Goal: Task Accomplishment & Management: Use online tool/utility

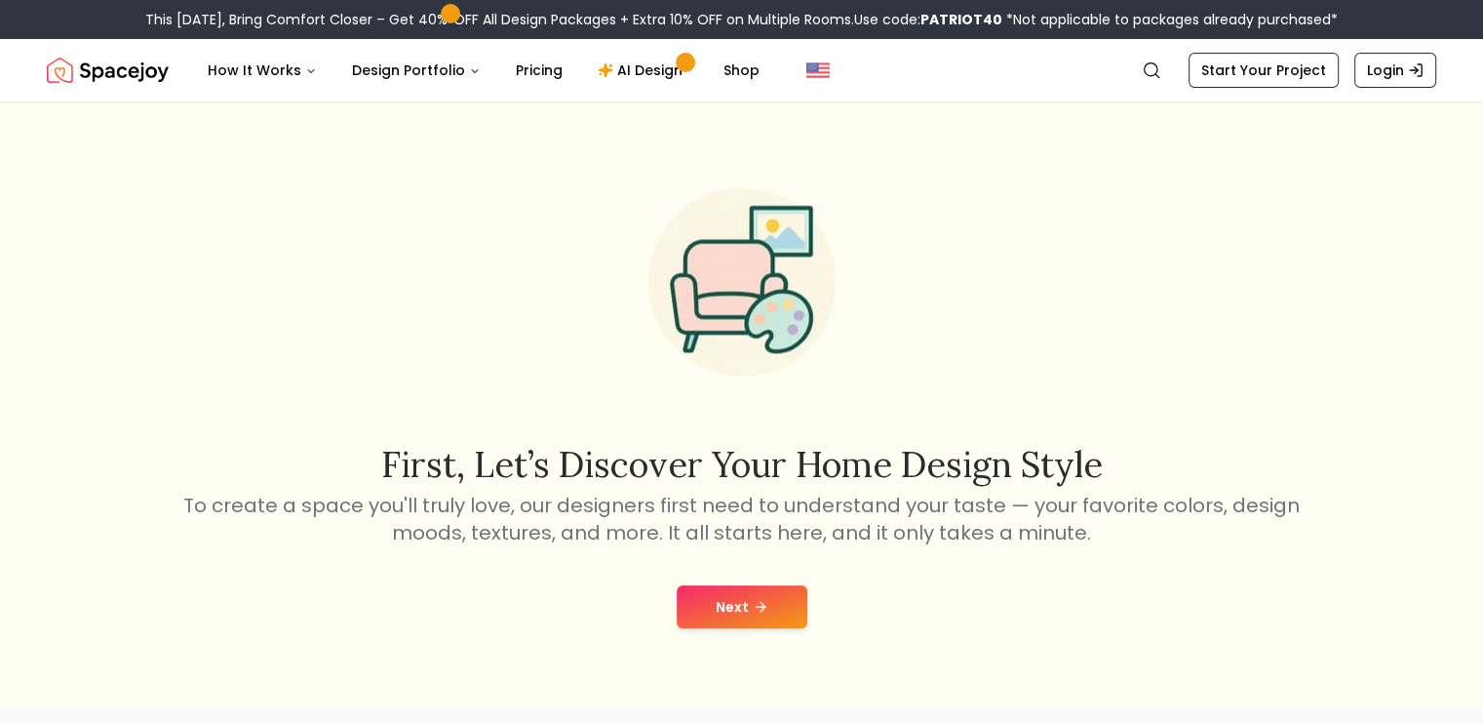
click at [724, 589] on button "Next" at bounding box center [742, 606] width 131 height 43
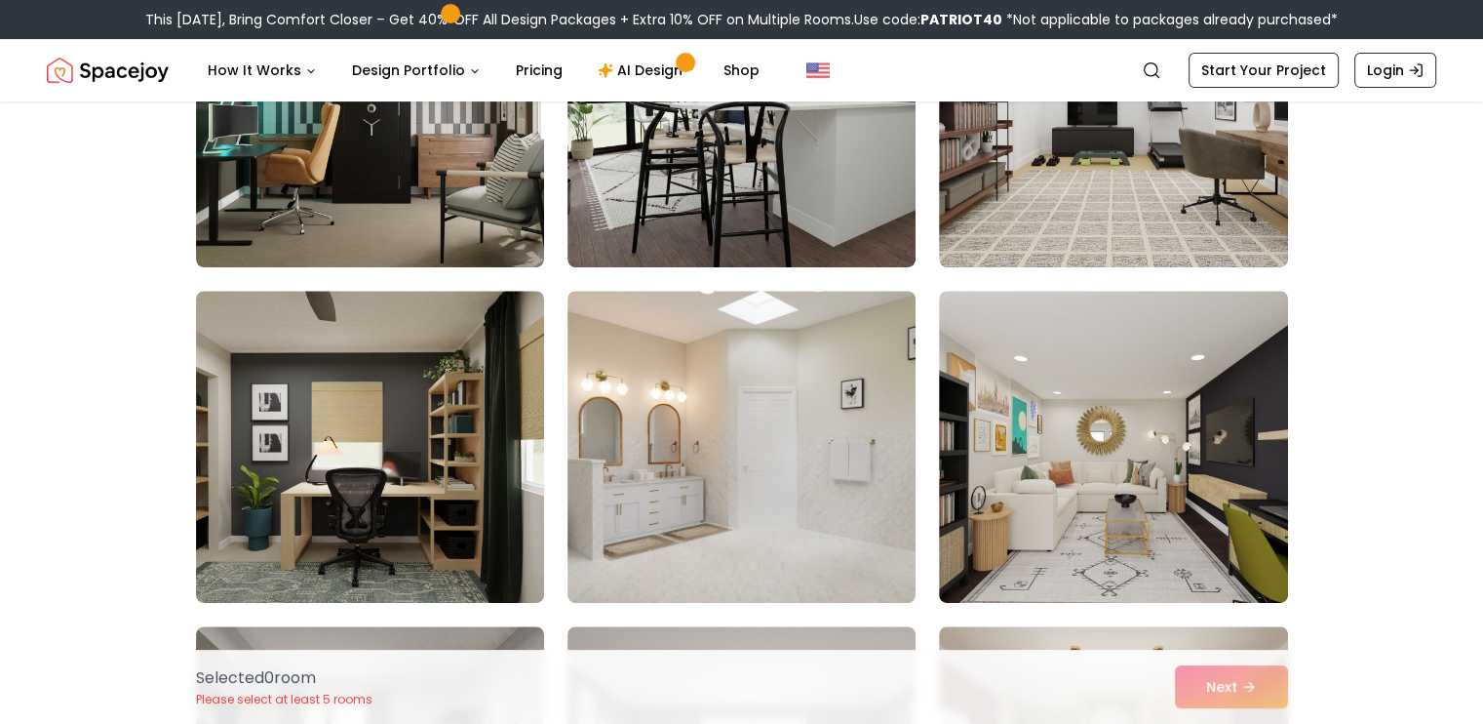
scroll to position [647, 0]
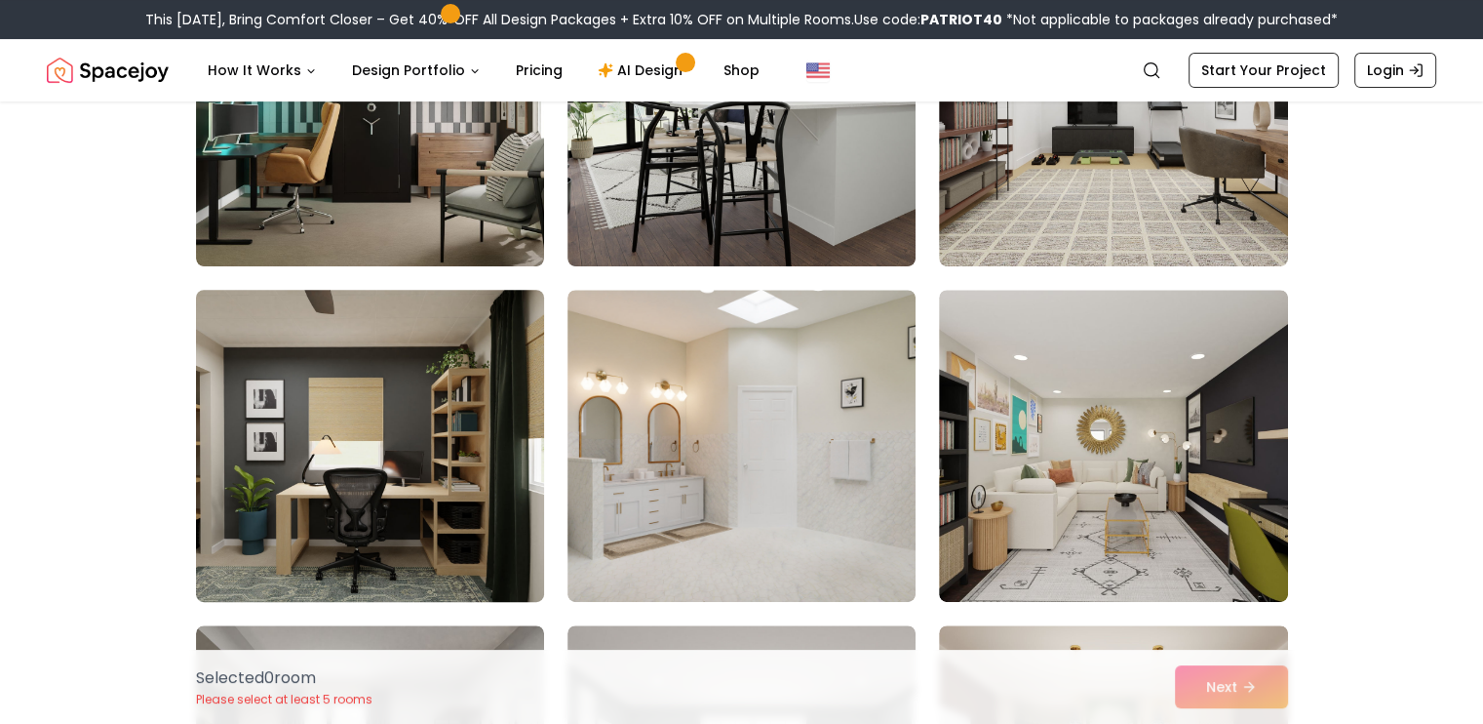
click at [401, 487] on img at bounding box center [370, 446] width 366 height 328
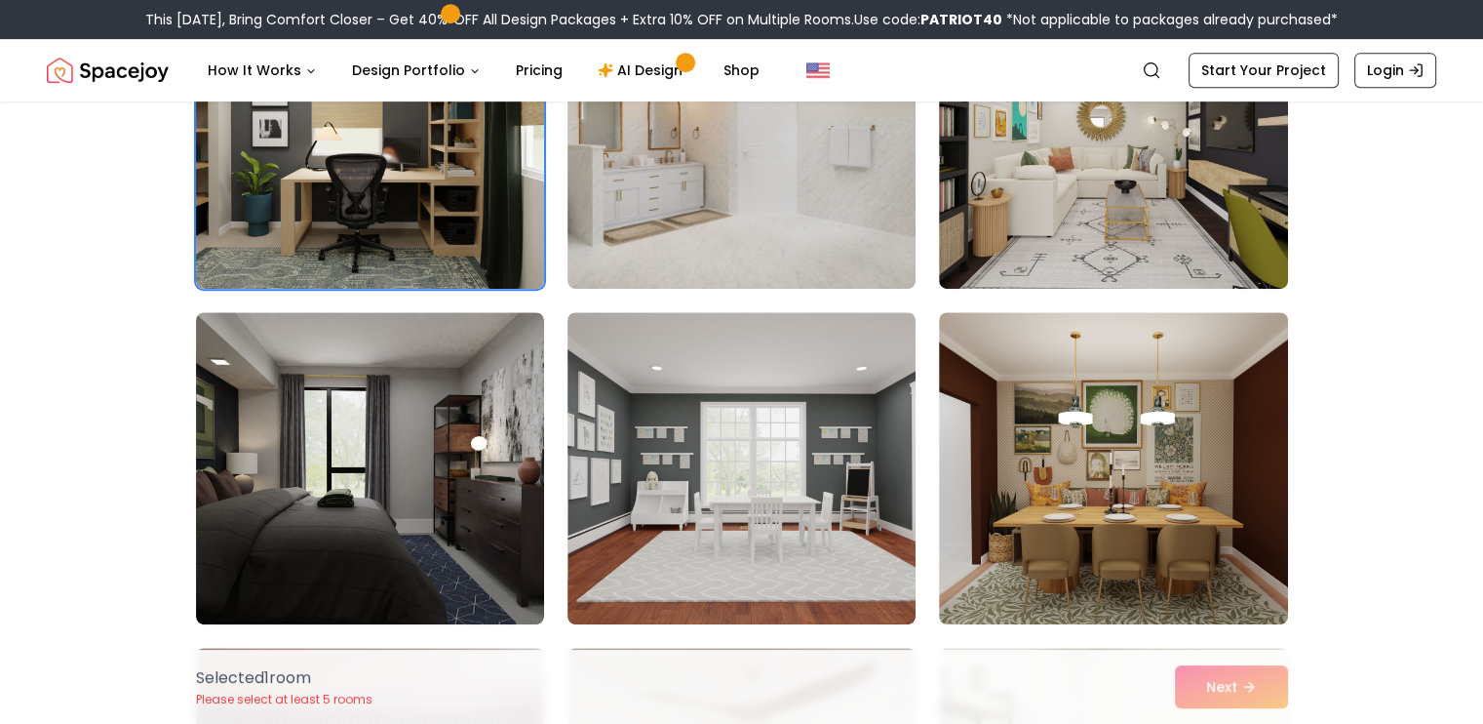
scroll to position [983, 0]
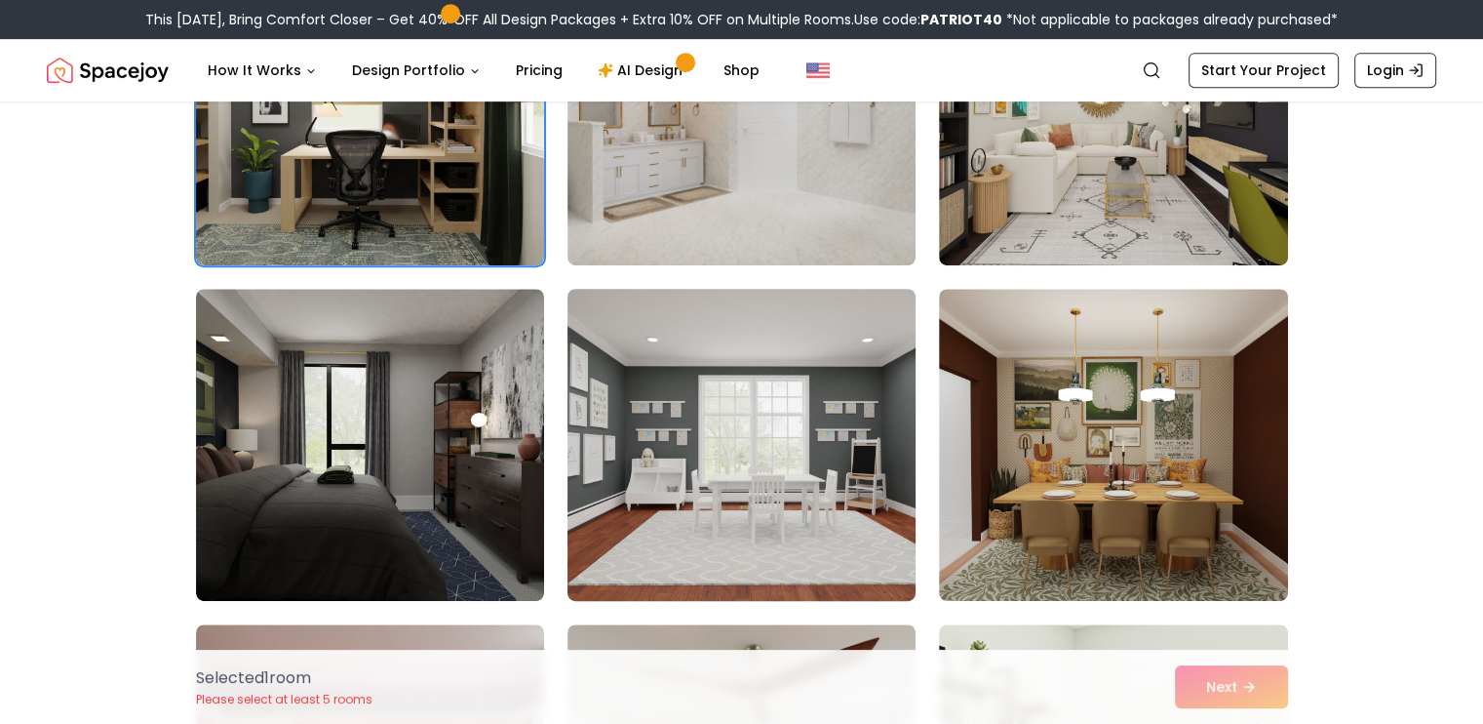
click at [738, 566] on img at bounding box center [742, 445] width 366 height 328
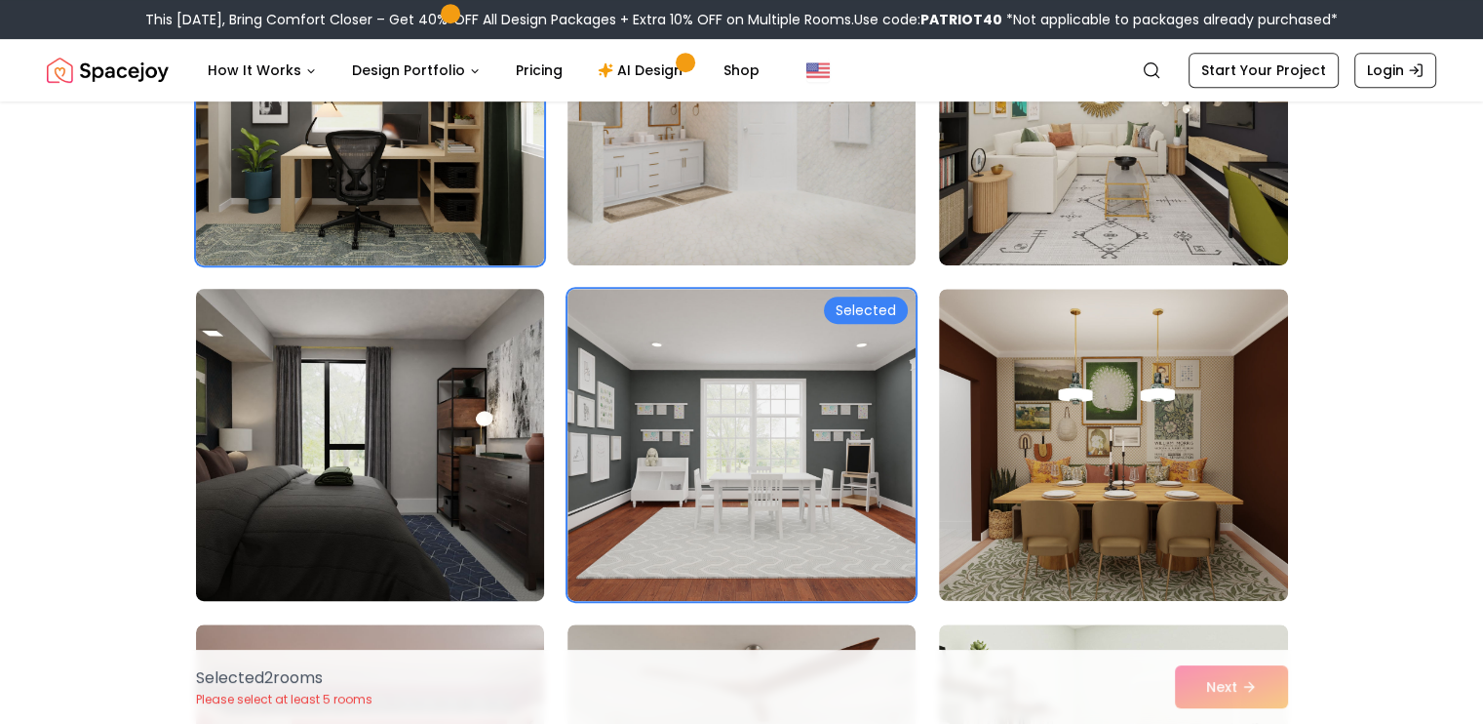
click at [464, 522] on img at bounding box center [370, 445] width 366 height 328
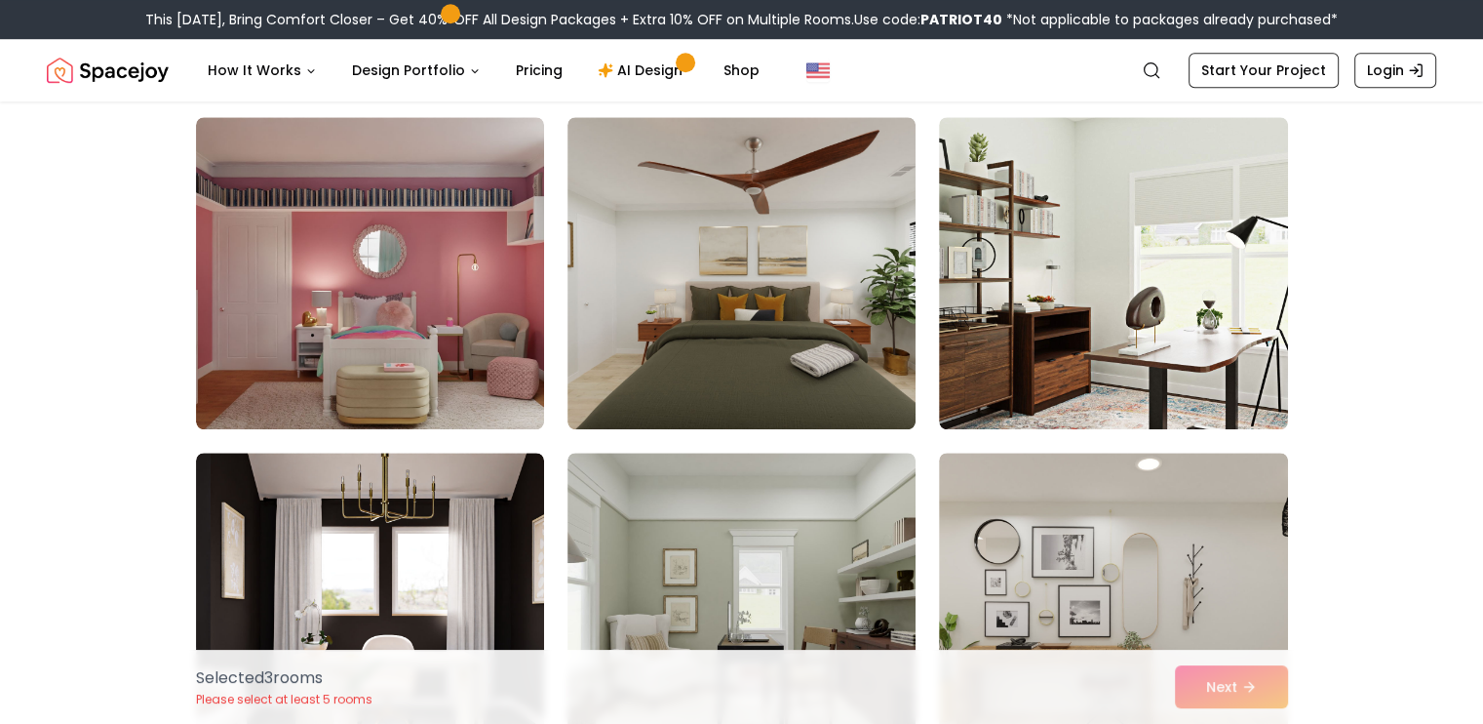
scroll to position [1501, 0]
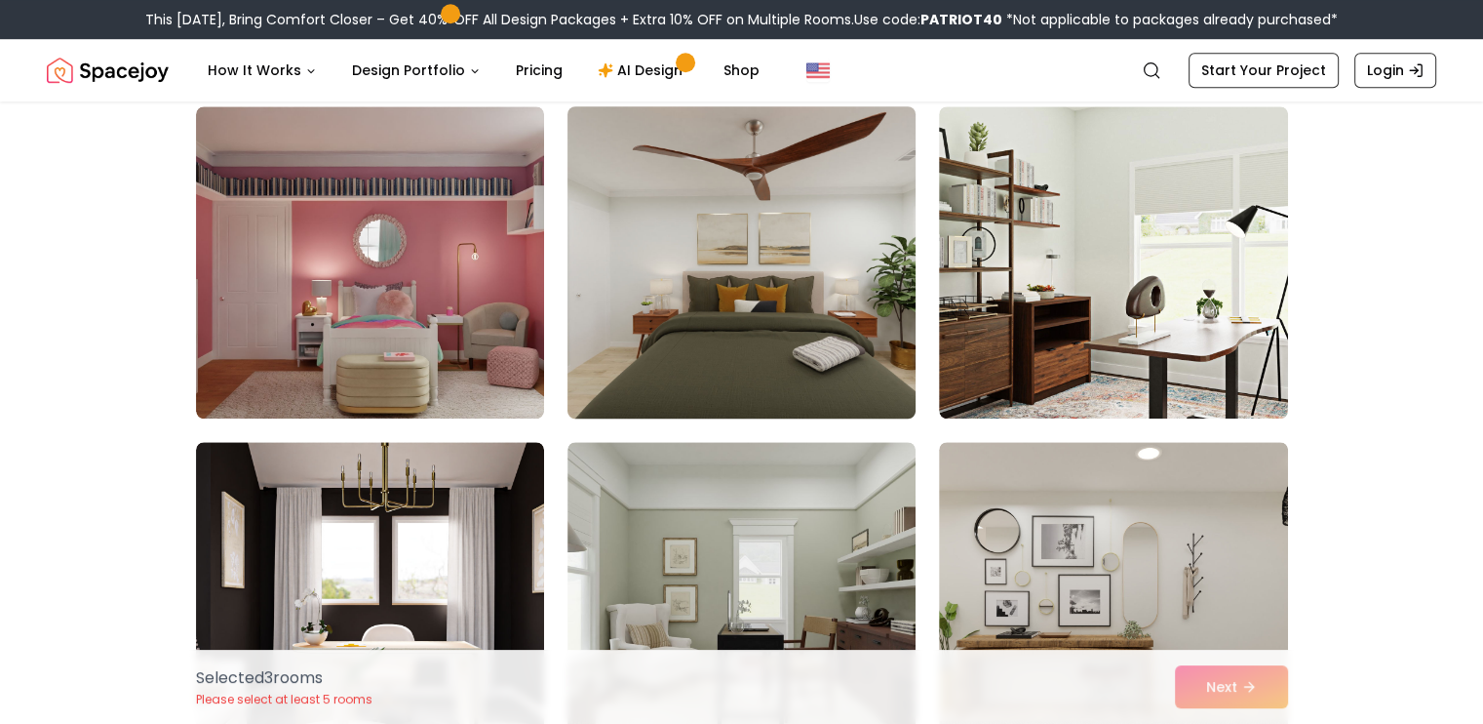
click at [778, 393] on img at bounding box center [742, 263] width 366 height 328
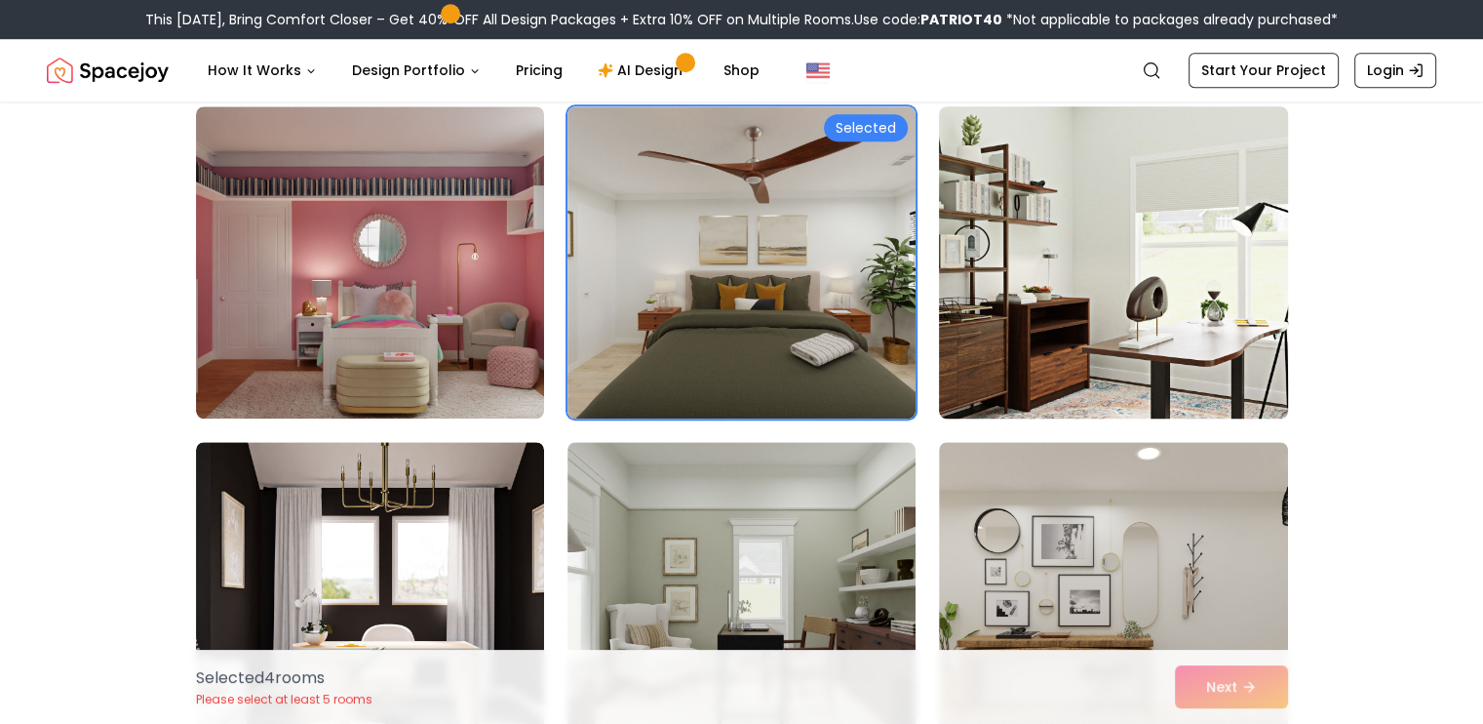
click at [952, 348] on img at bounding box center [1113, 263] width 366 height 328
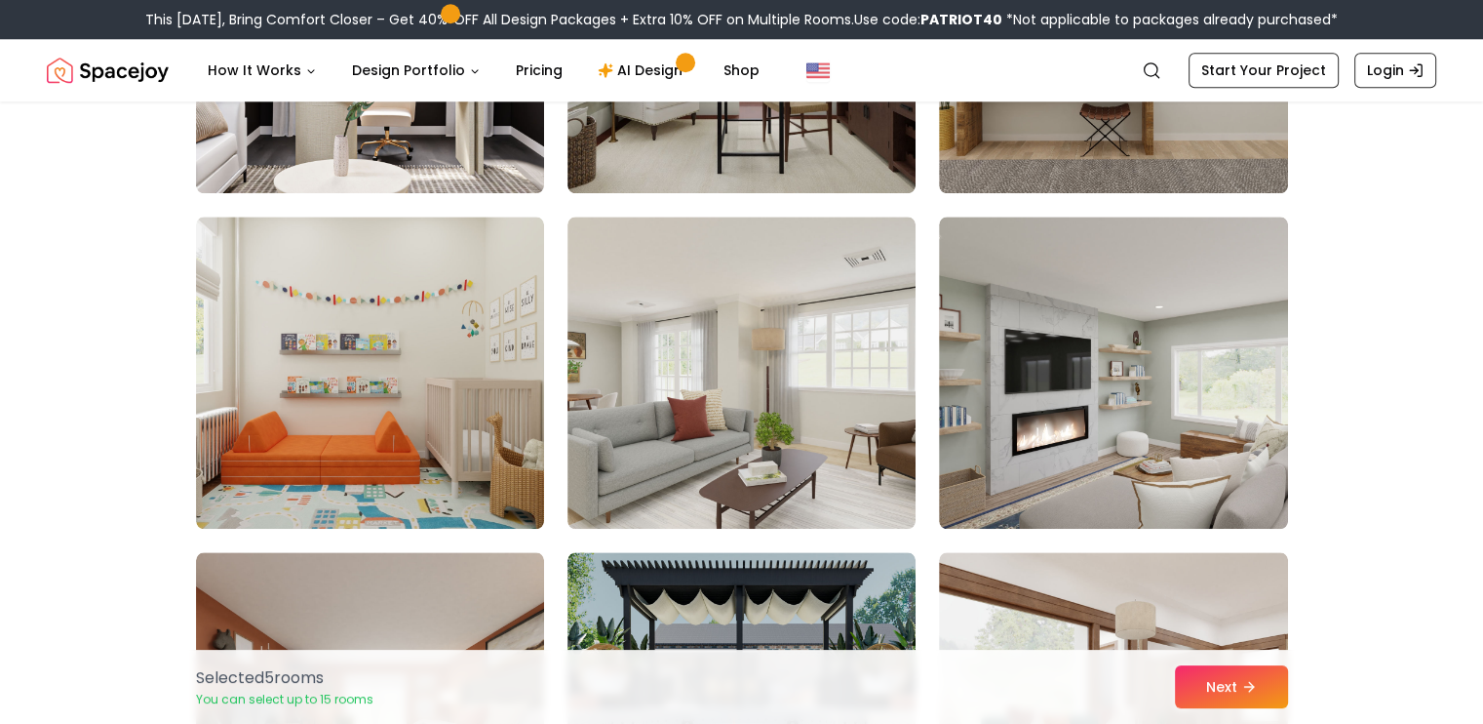
scroll to position [2063, 0]
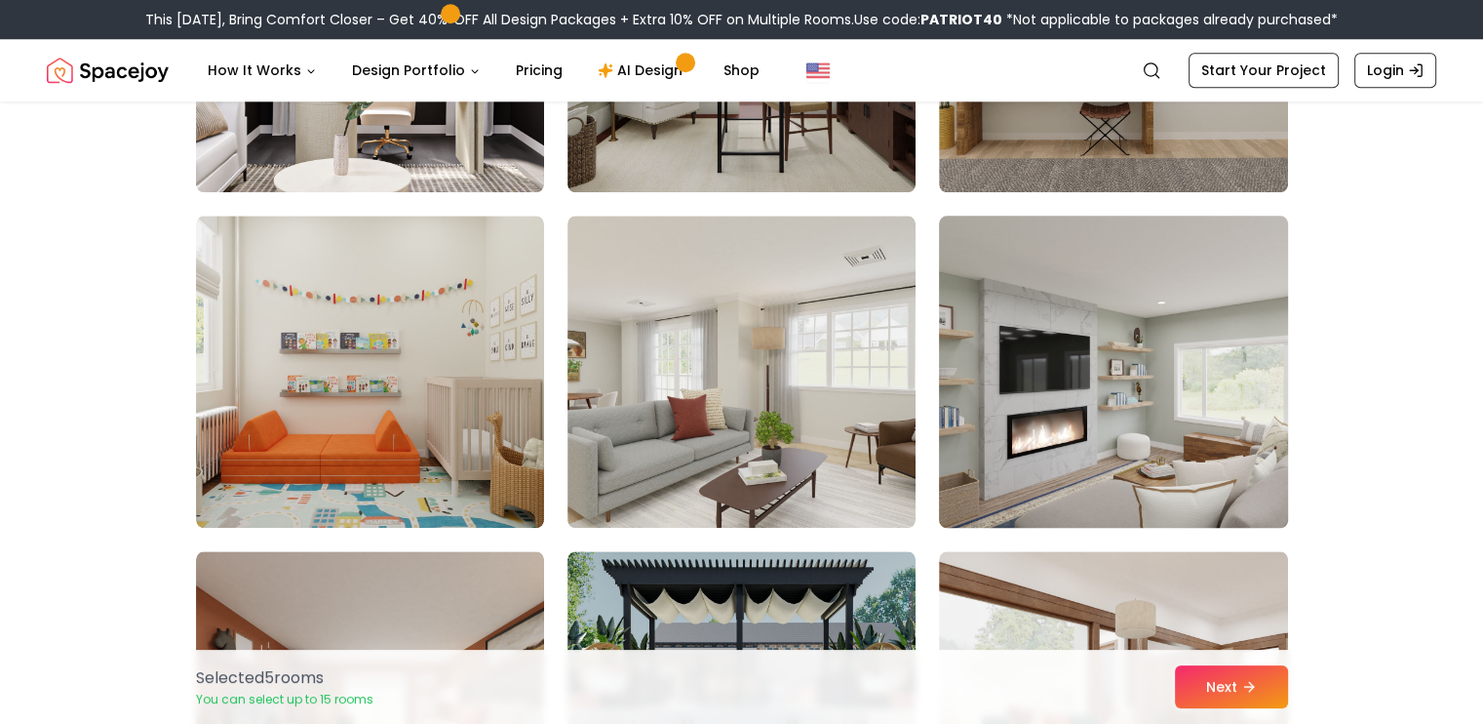
click at [1062, 362] on img at bounding box center [1113, 372] width 366 height 328
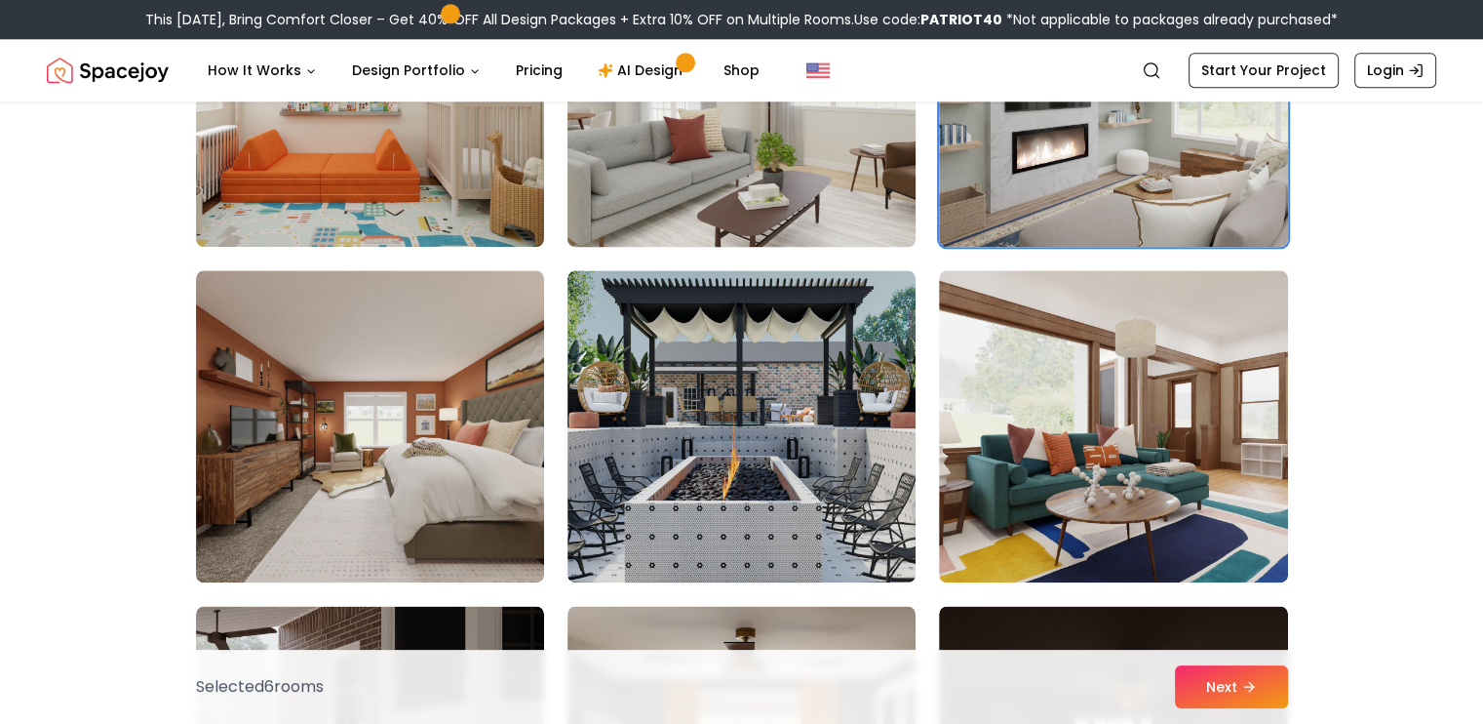
scroll to position [2366, 0]
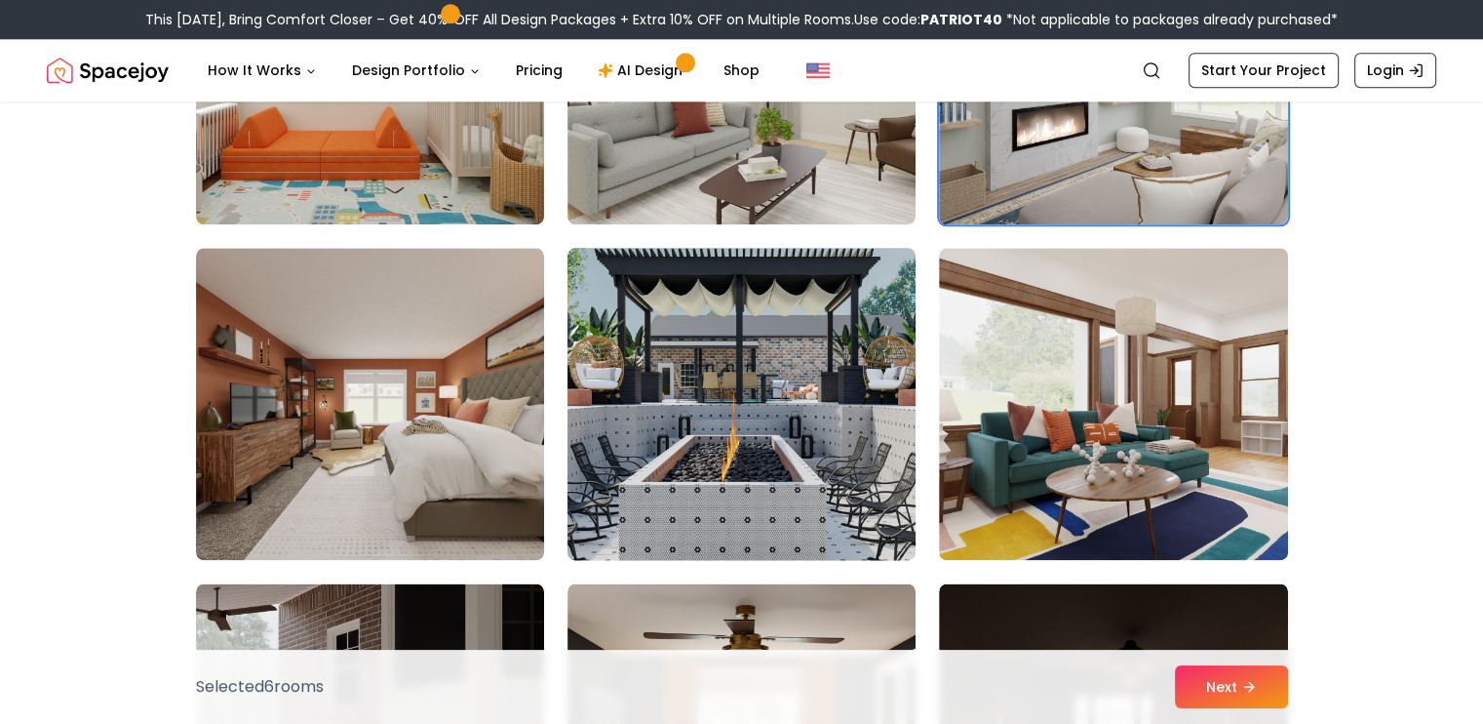
click at [765, 392] on img at bounding box center [742, 404] width 366 height 328
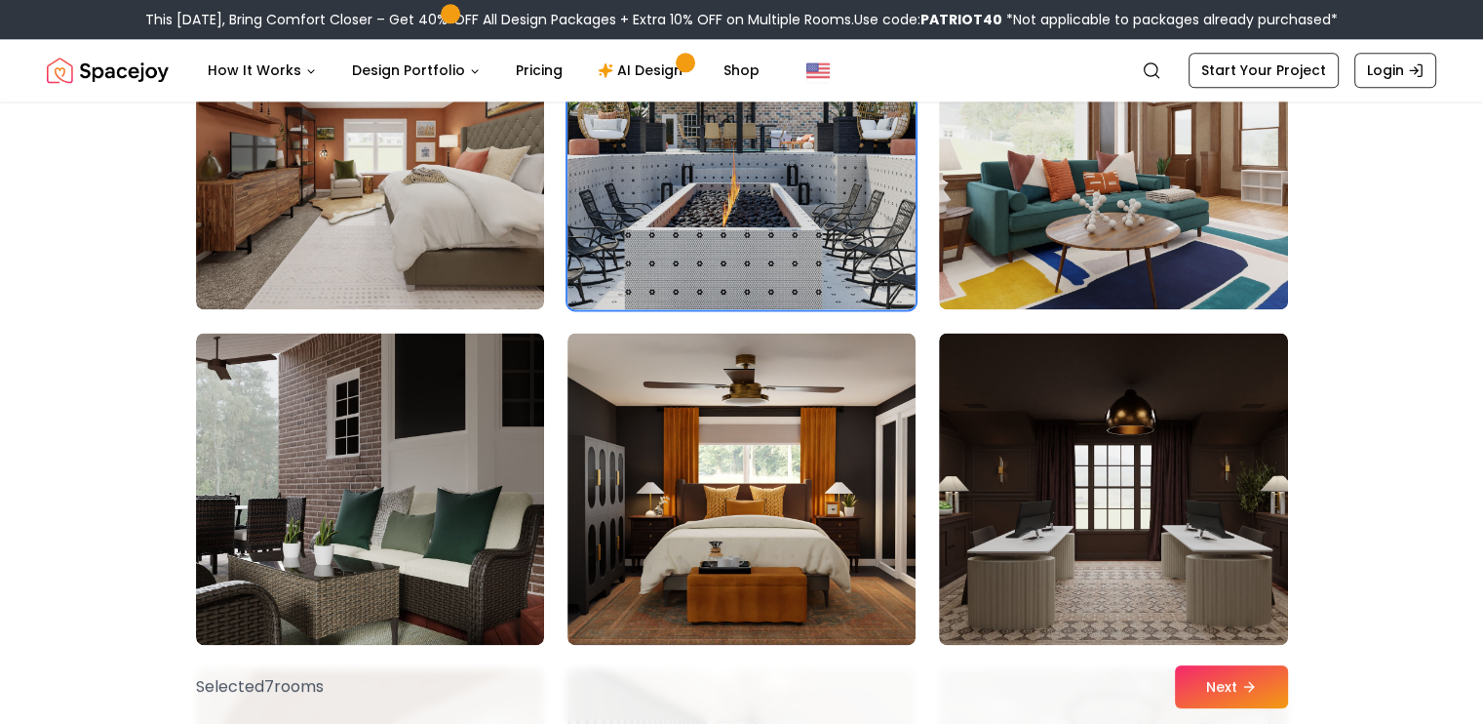
scroll to position [2511, 0]
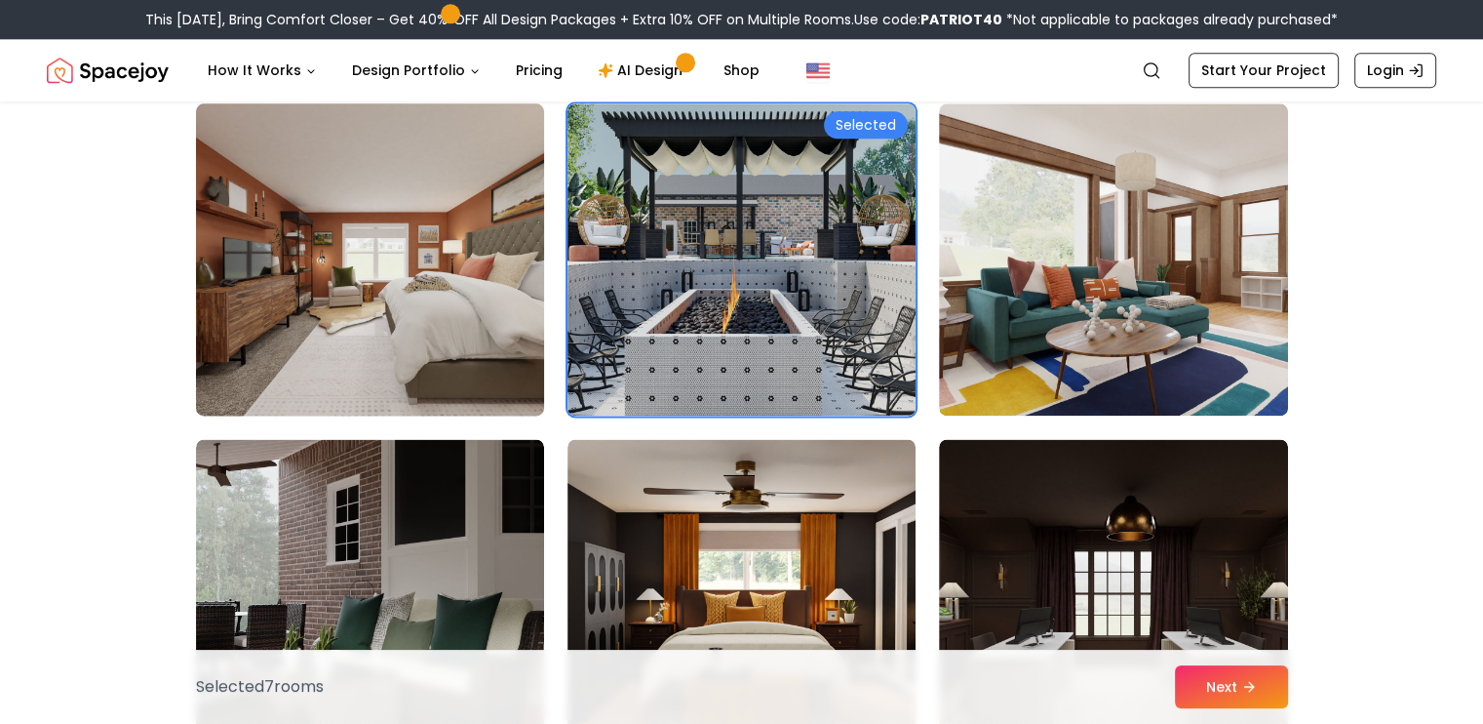
click at [371, 343] on img at bounding box center [370, 260] width 366 height 328
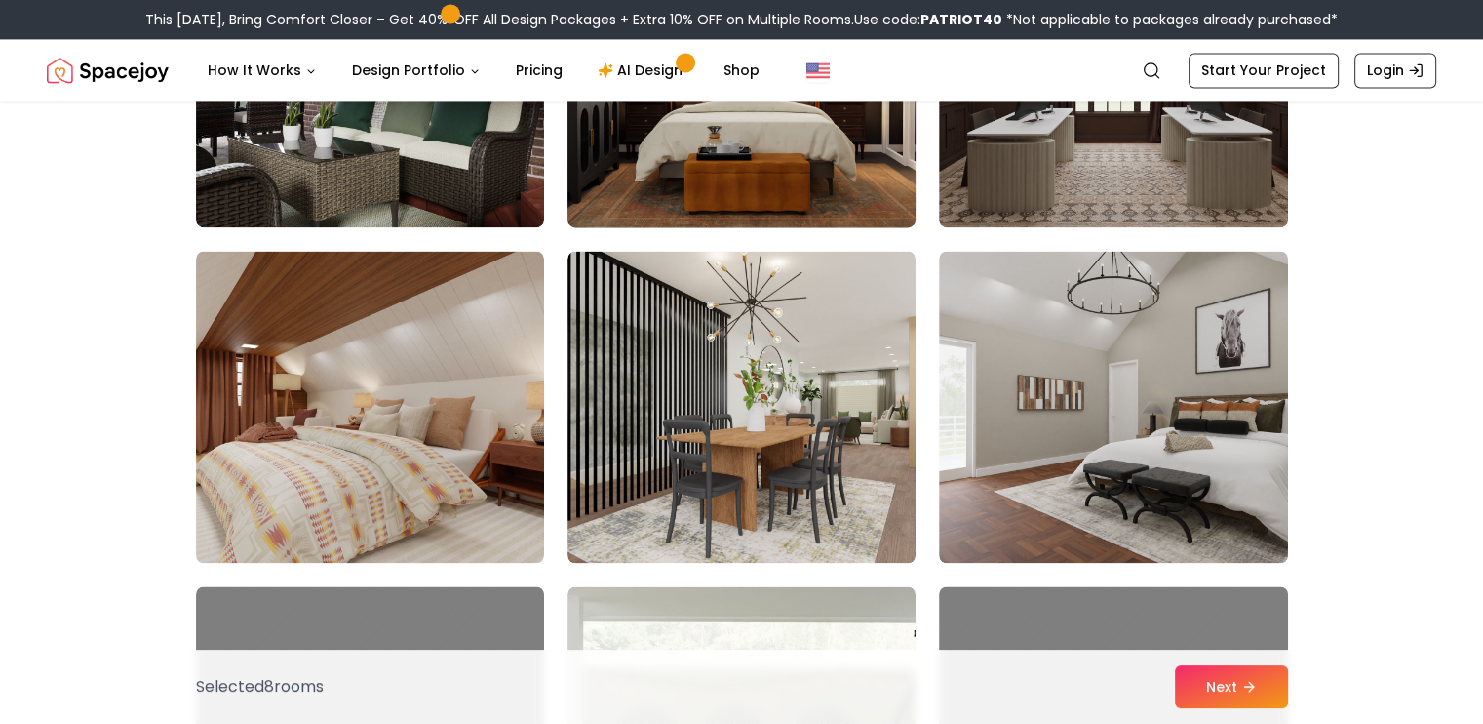
scroll to position [3035, 0]
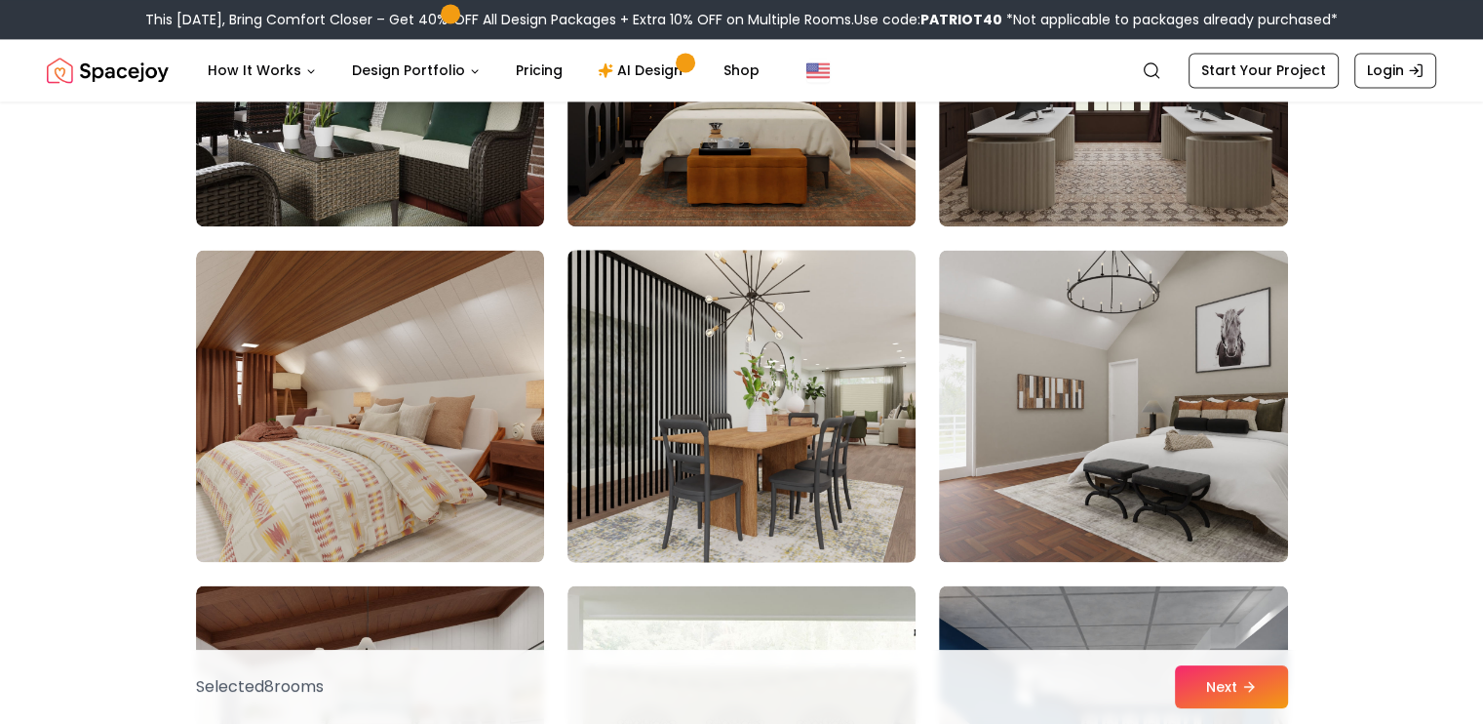
drag, startPoint x: 693, startPoint y: 396, endPoint x: 710, endPoint y: 336, distance: 62.7
click at [710, 336] on img at bounding box center [742, 406] width 366 height 328
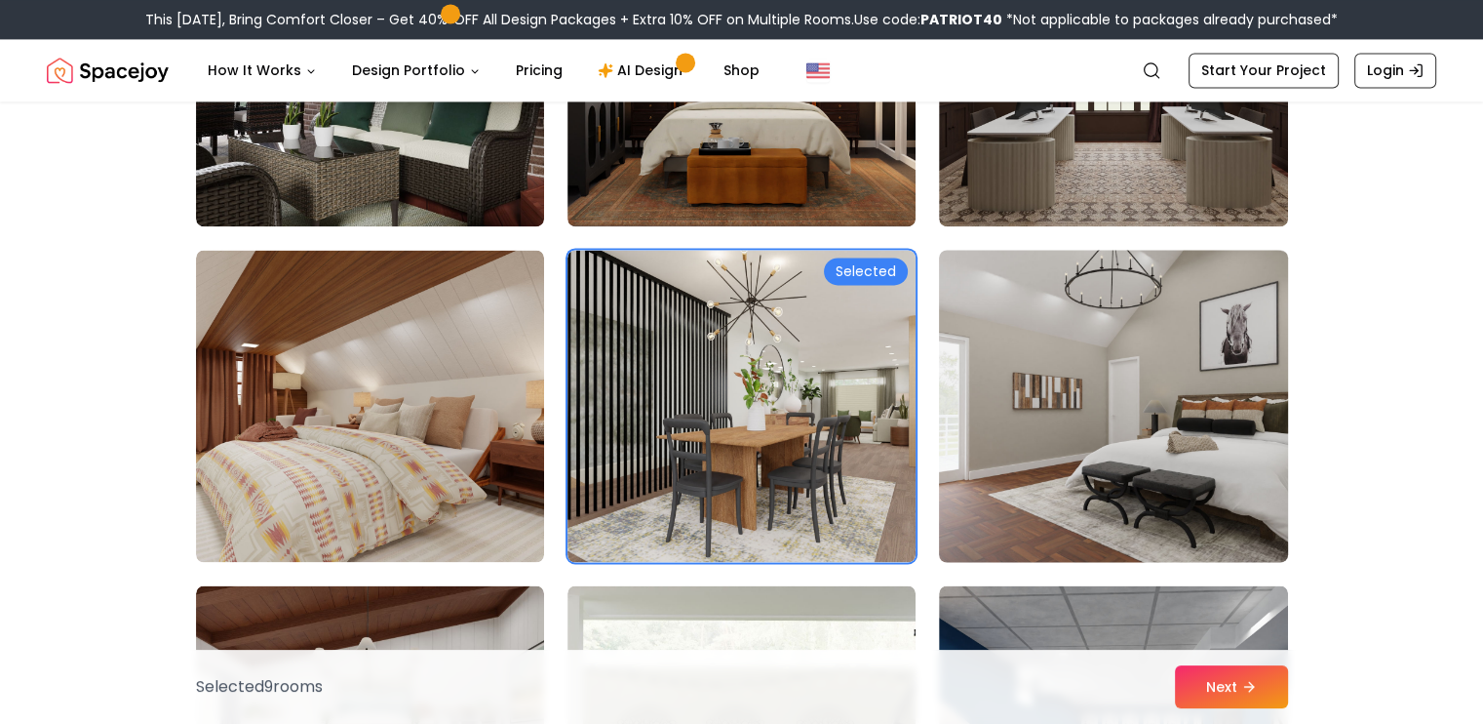
click at [1030, 332] on img at bounding box center [1113, 406] width 366 height 328
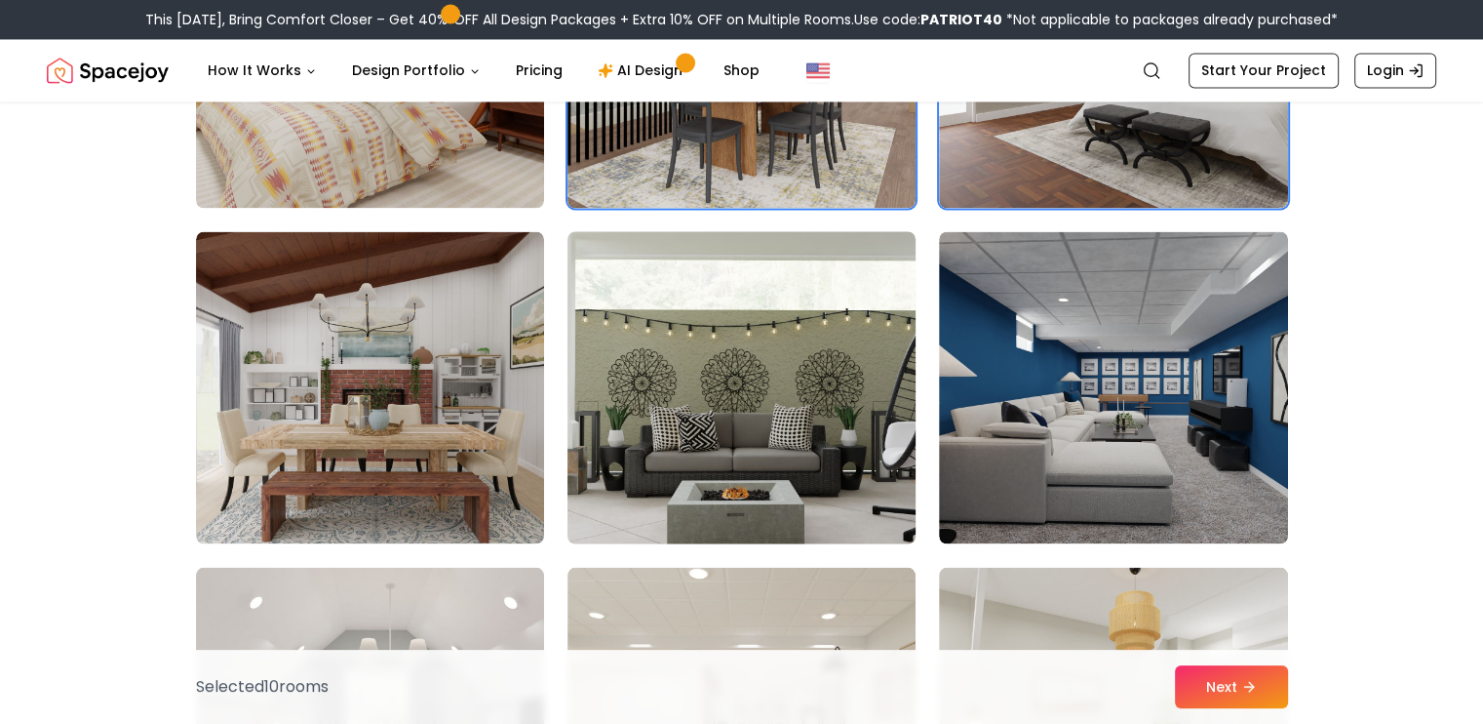
scroll to position [3392, 0]
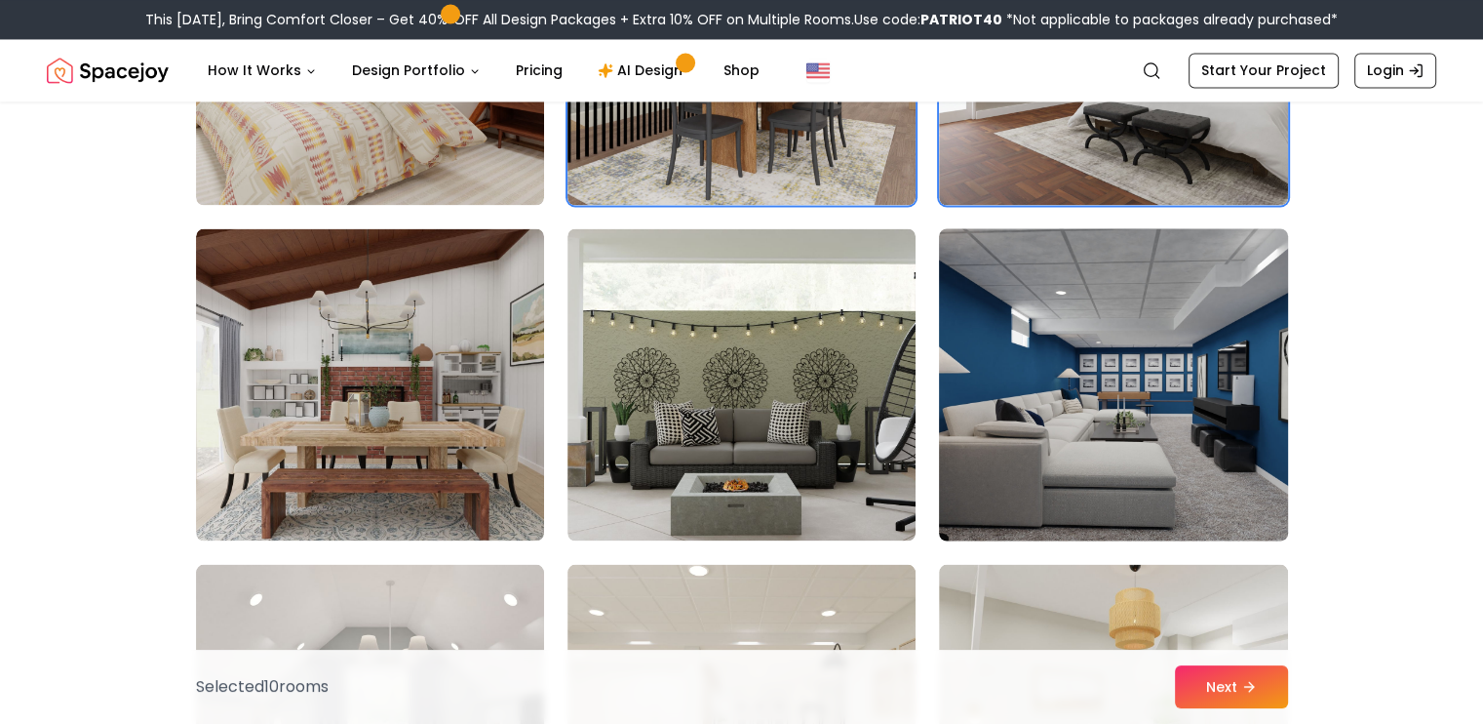
click at [1042, 422] on img at bounding box center [1113, 384] width 366 height 328
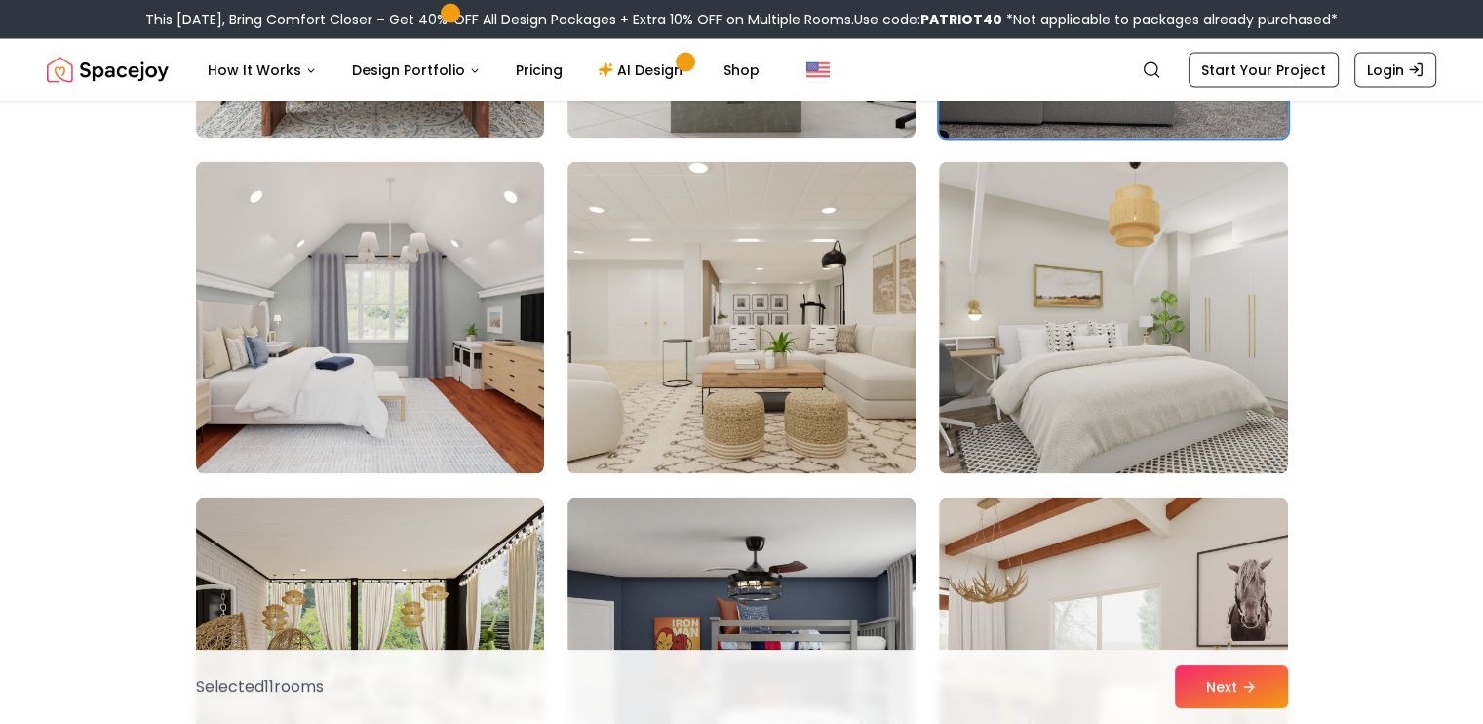
scroll to position [3796, 0]
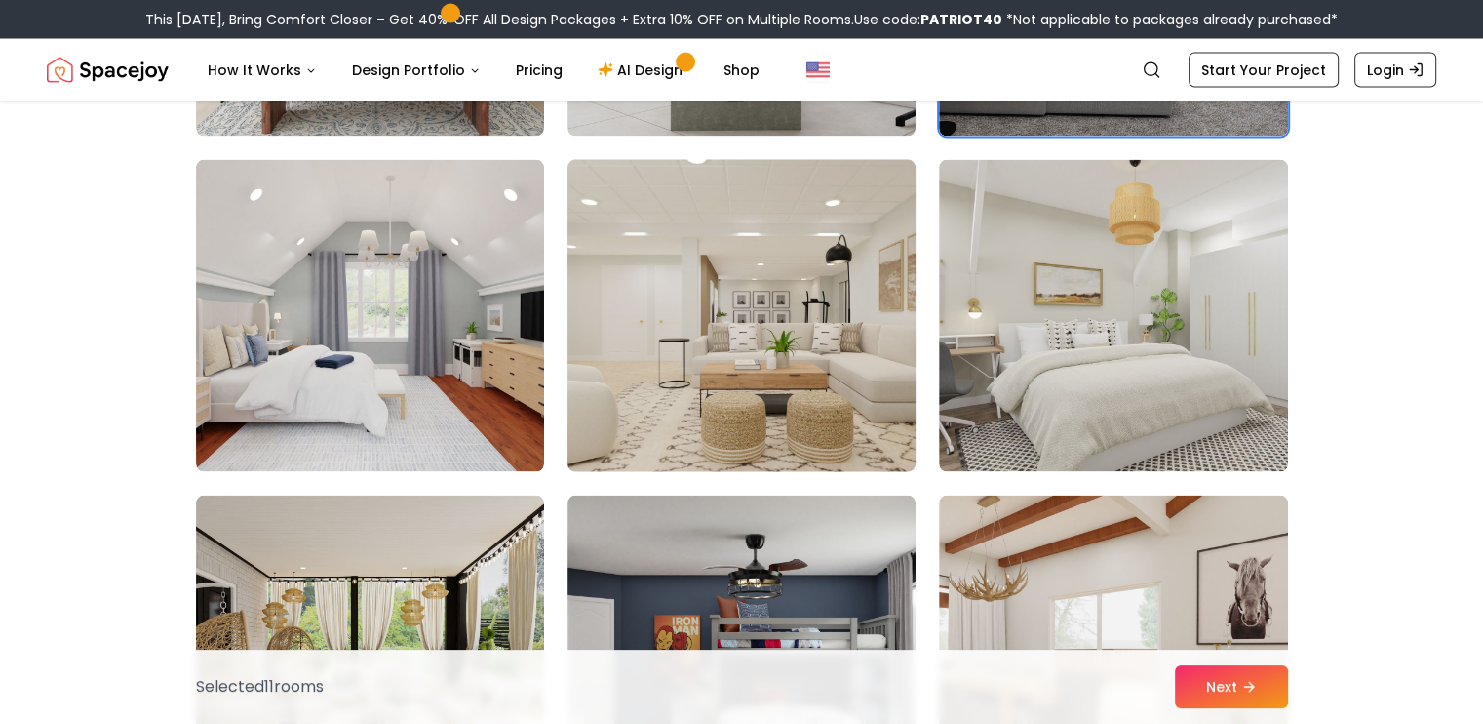
click at [727, 395] on img at bounding box center [742, 316] width 366 height 328
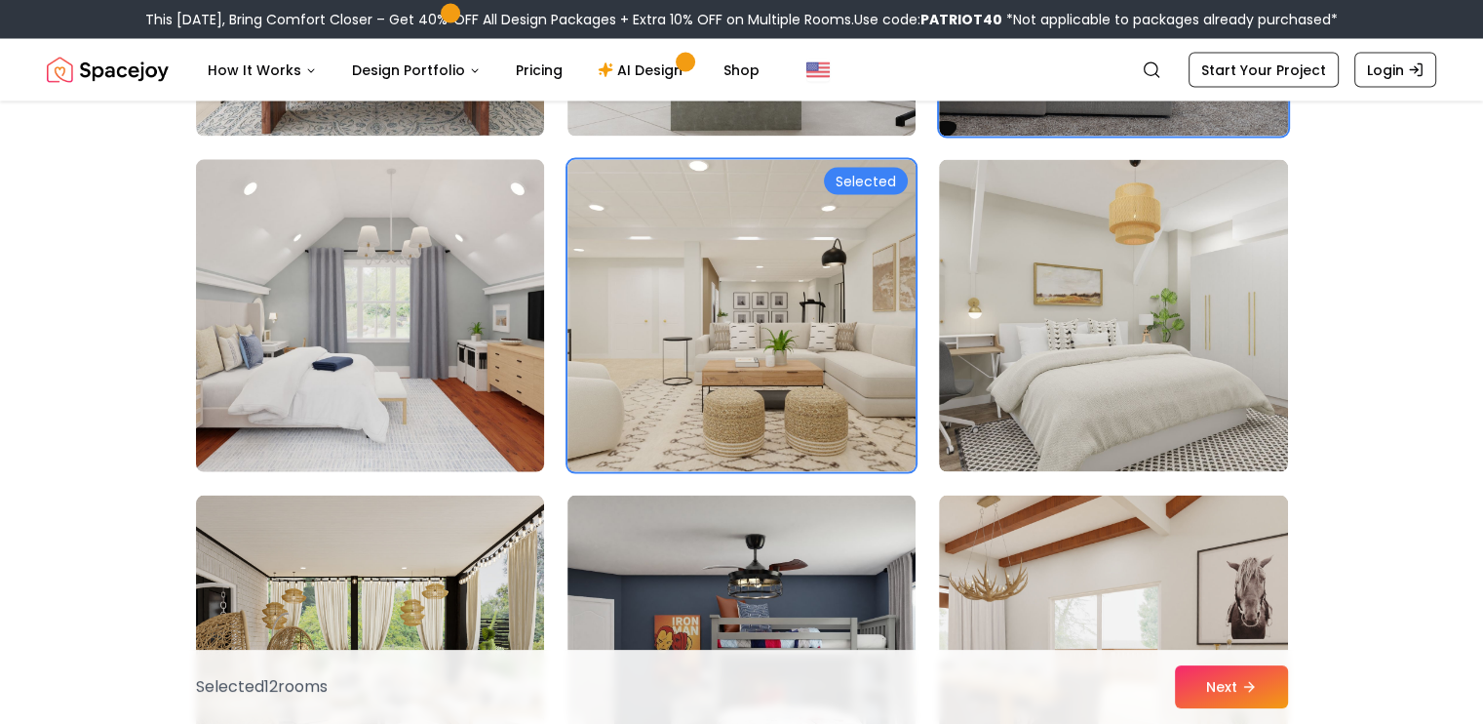
click at [467, 407] on img at bounding box center [370, 316] width 366 height 328
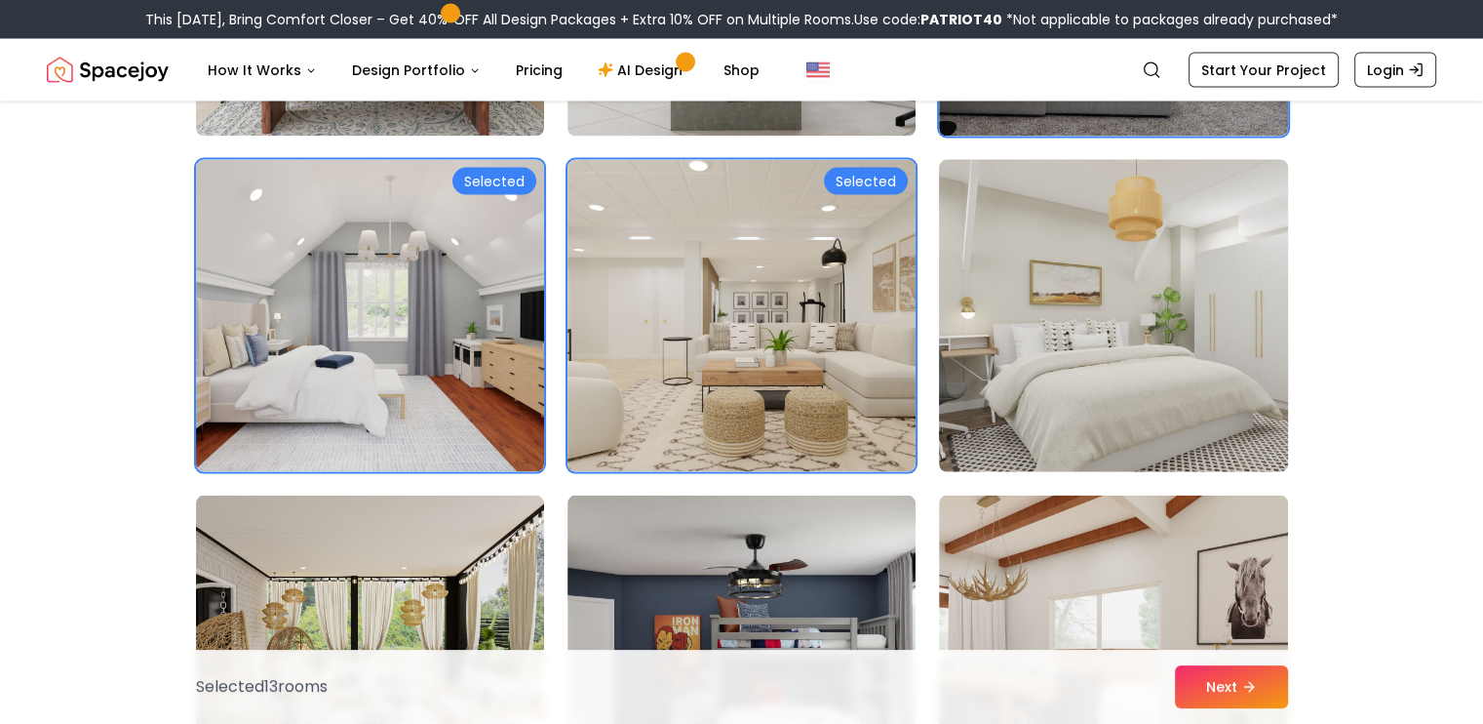
click at [987, 407] on img at bounding box center [1113, 316] width 366 height 328
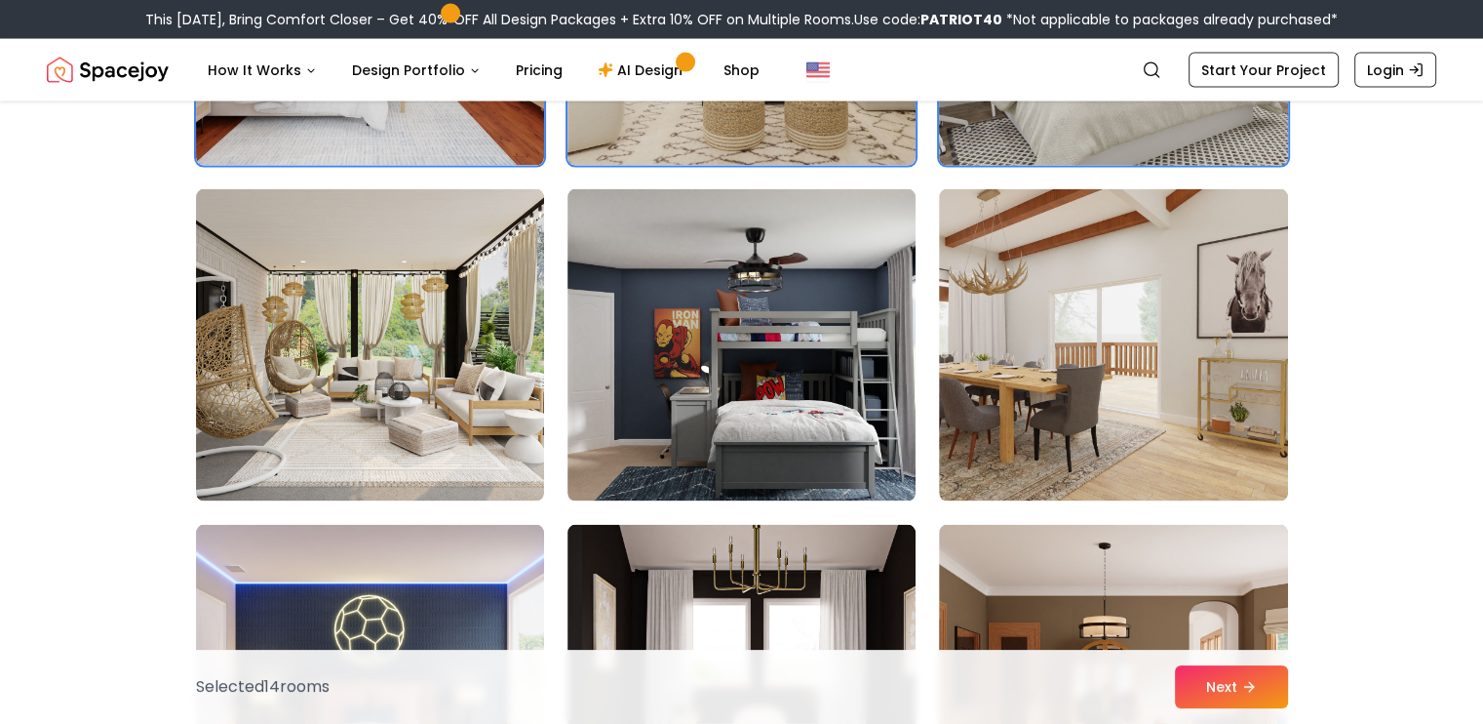
scroll to position [4103, 0]
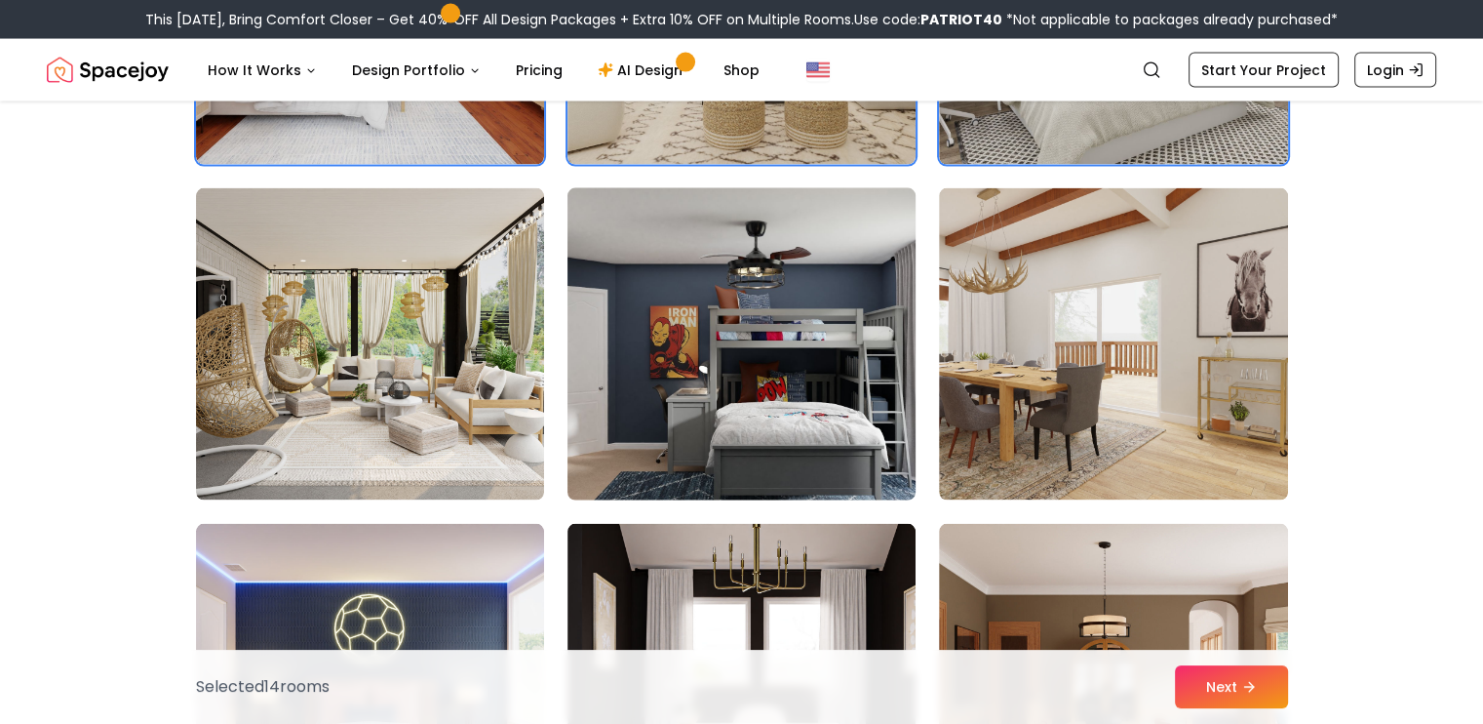
click at [712, 402] on img at bounding box center [742, 344] width 366 height 328
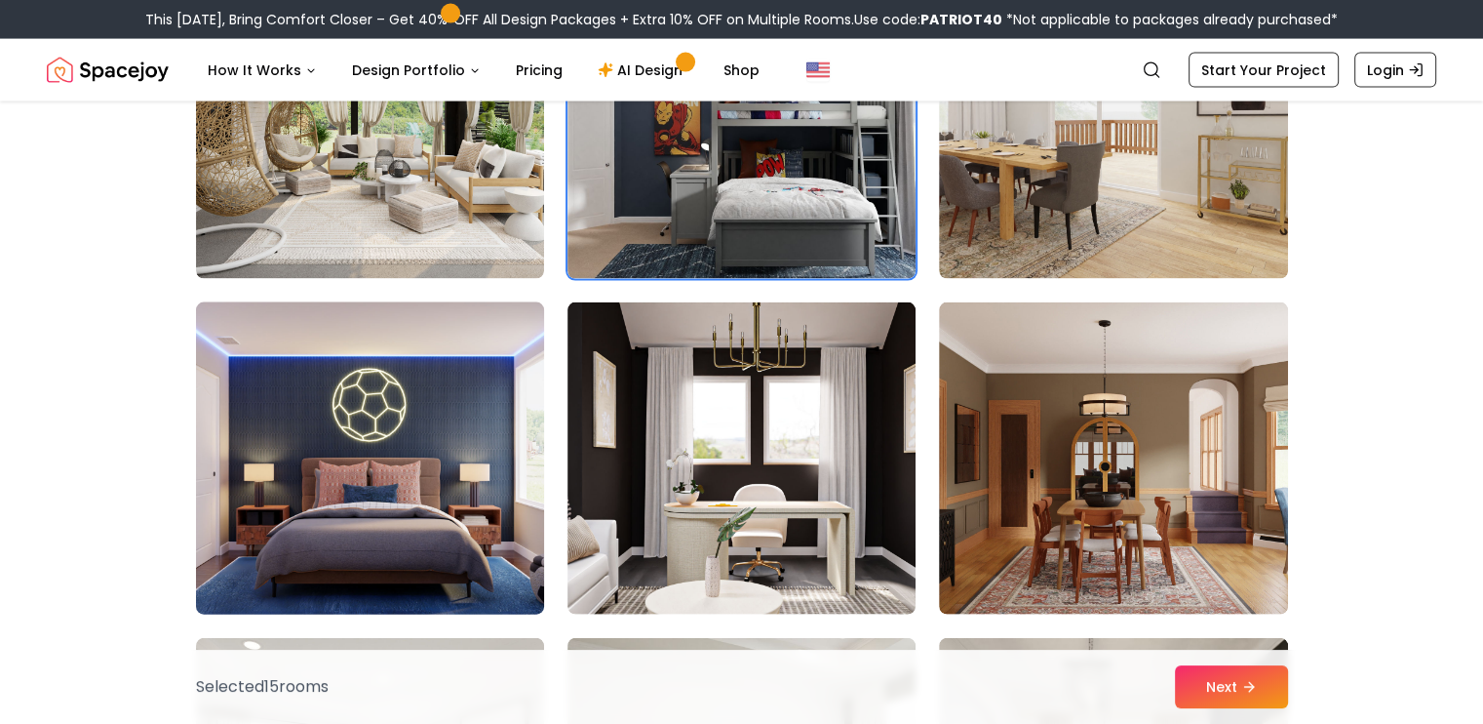
scroll to position [4327, 0]
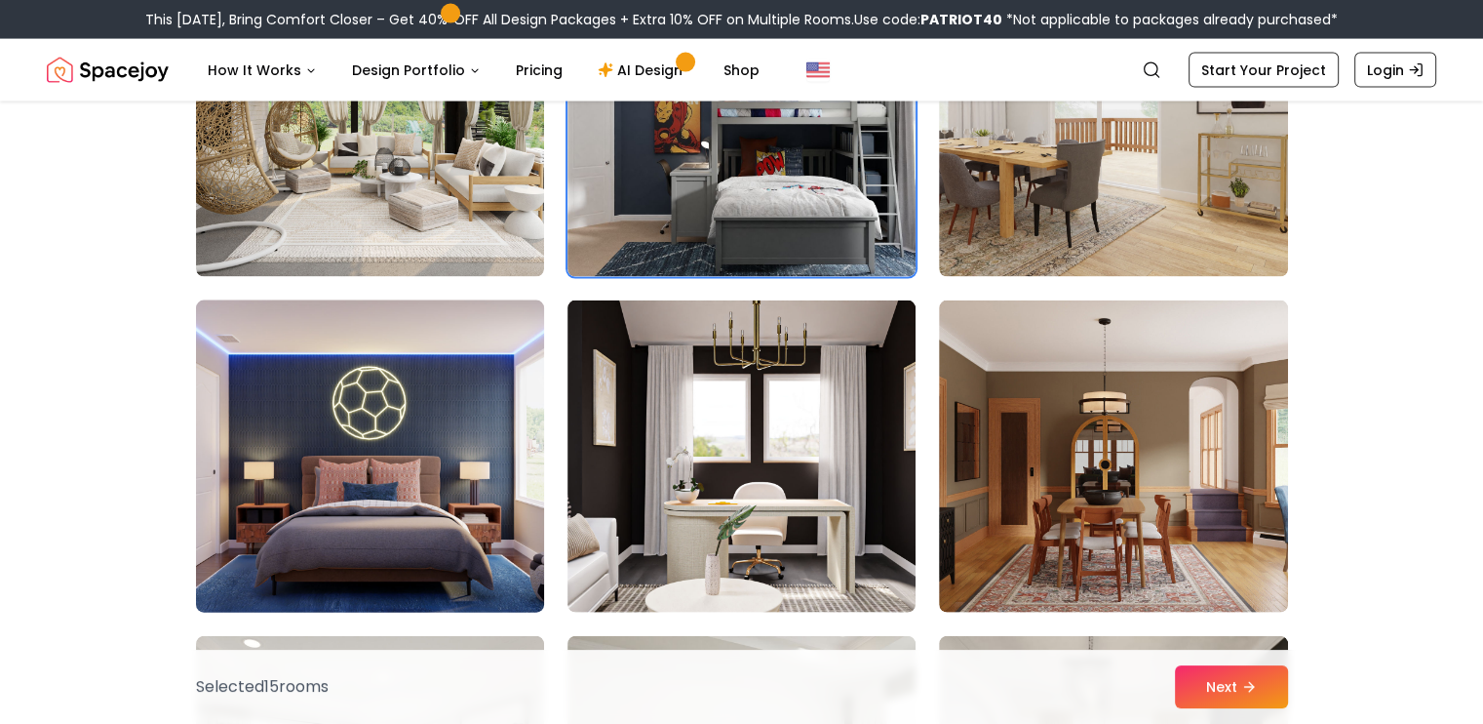
click at [358, 448] on img at bounding box center [370, 457] width 366 height 328
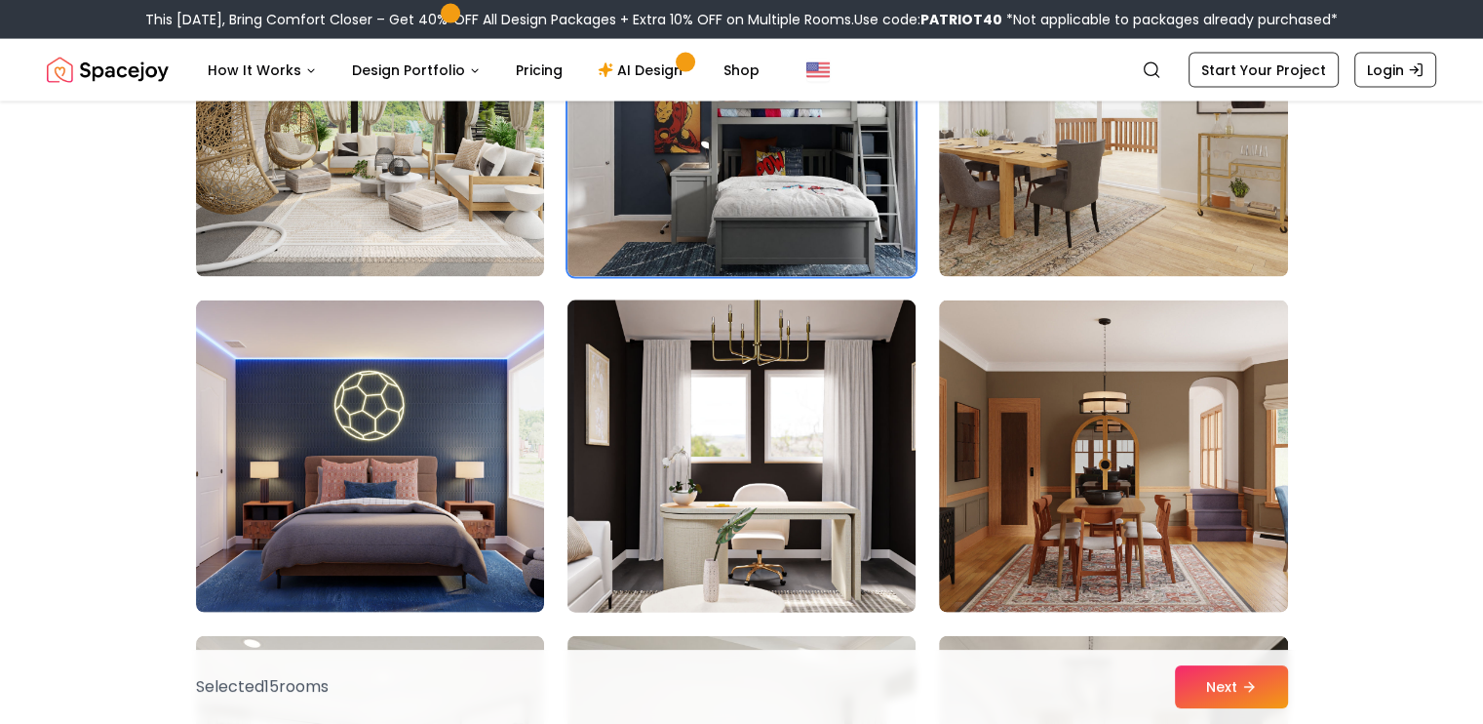
click at [764, 487] on img at bounding box center [742, 457] width 366 height 328
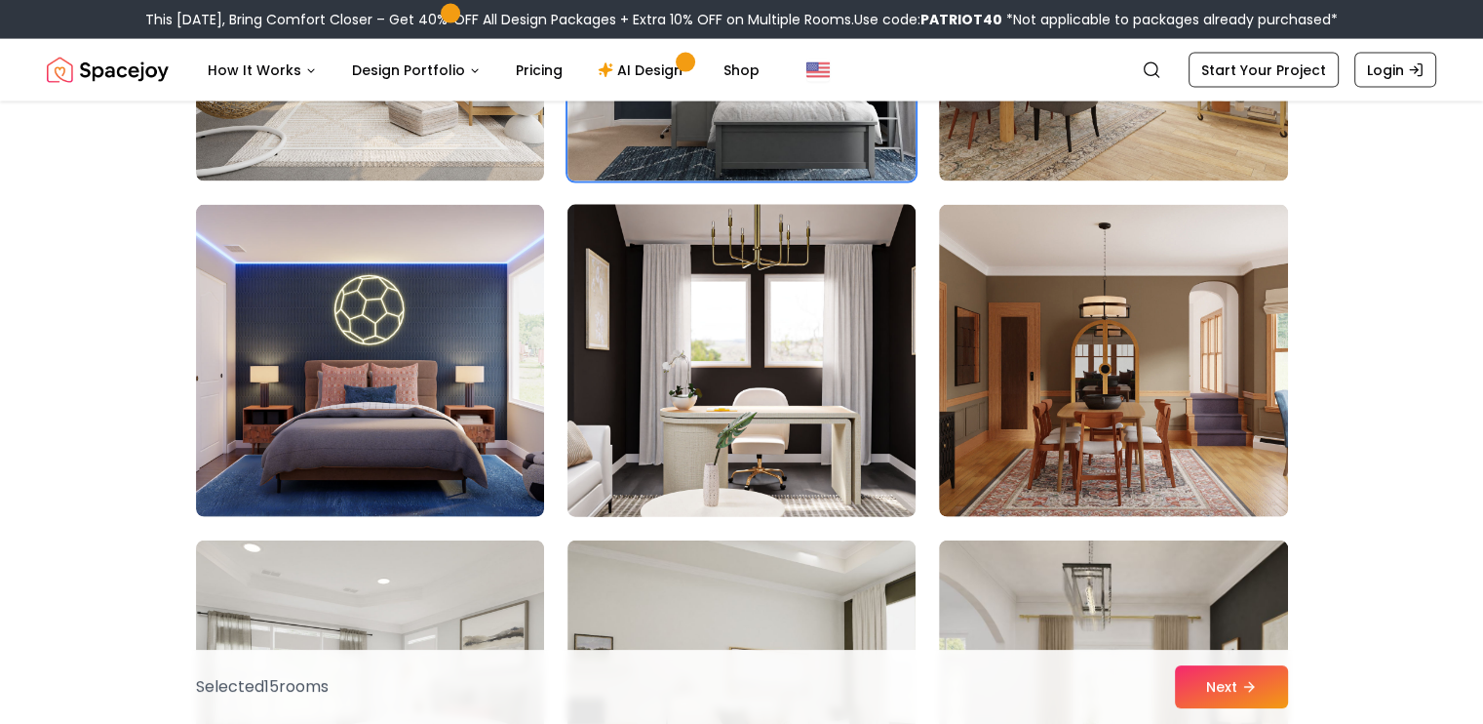
scroll to position [4424, 0]
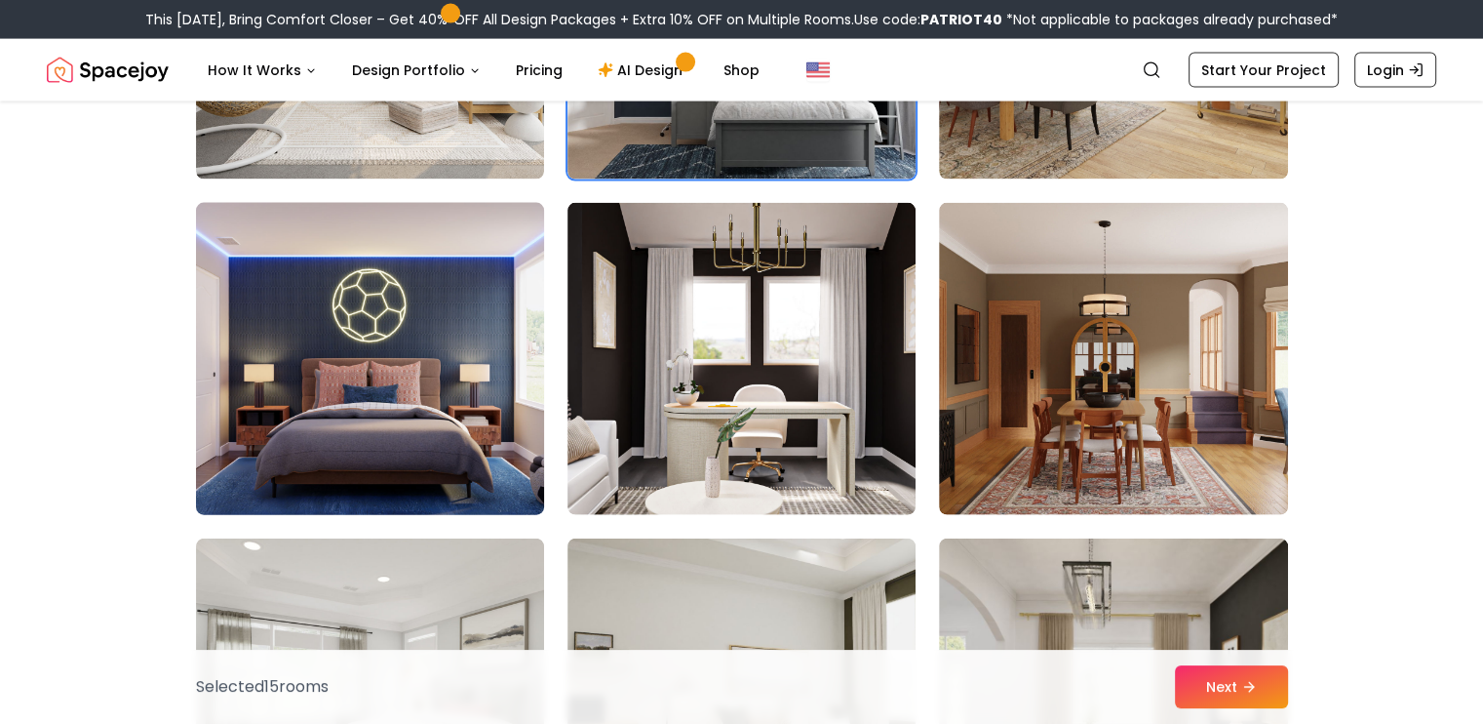
click at [496, 435] on img at bounding box center [370, 359] width 366 height 328
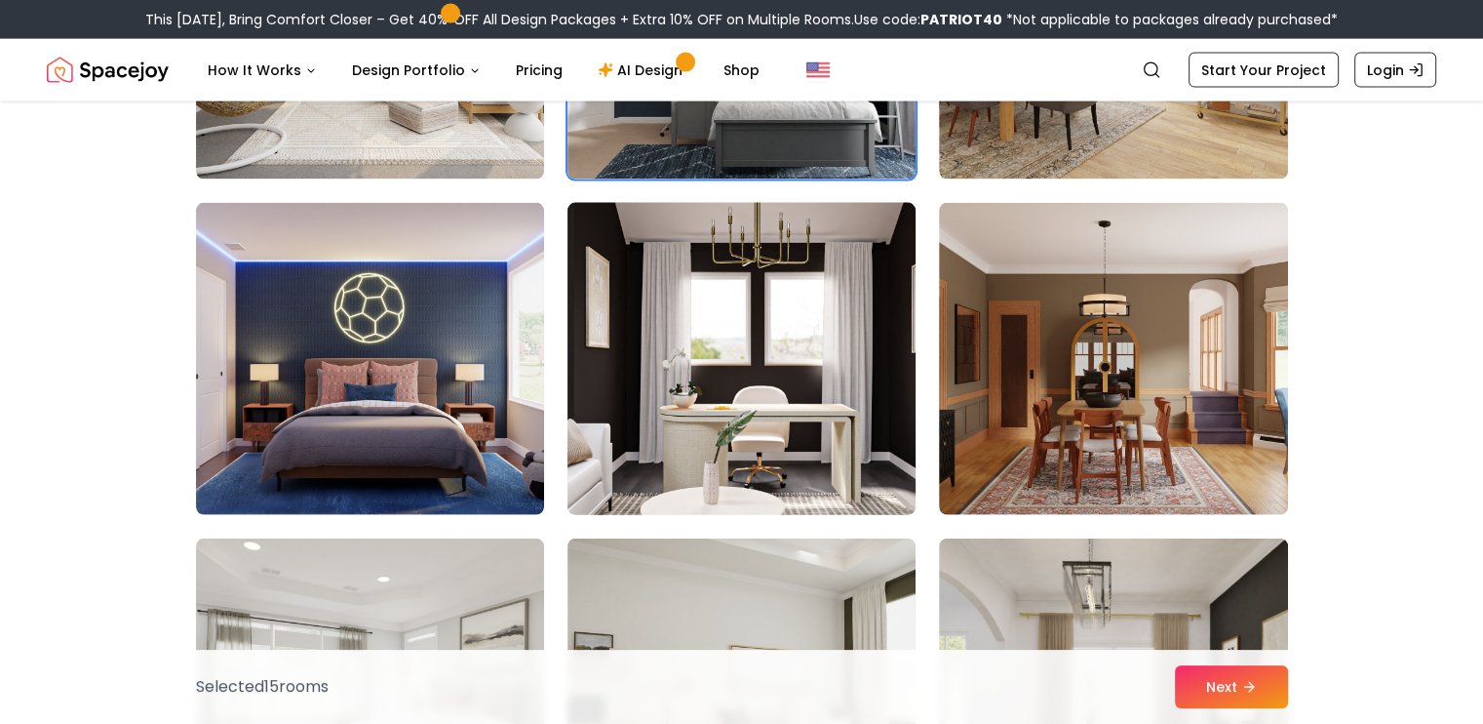
click at [675, 452] on img at bounding box center [742, 359] width 366 height 328
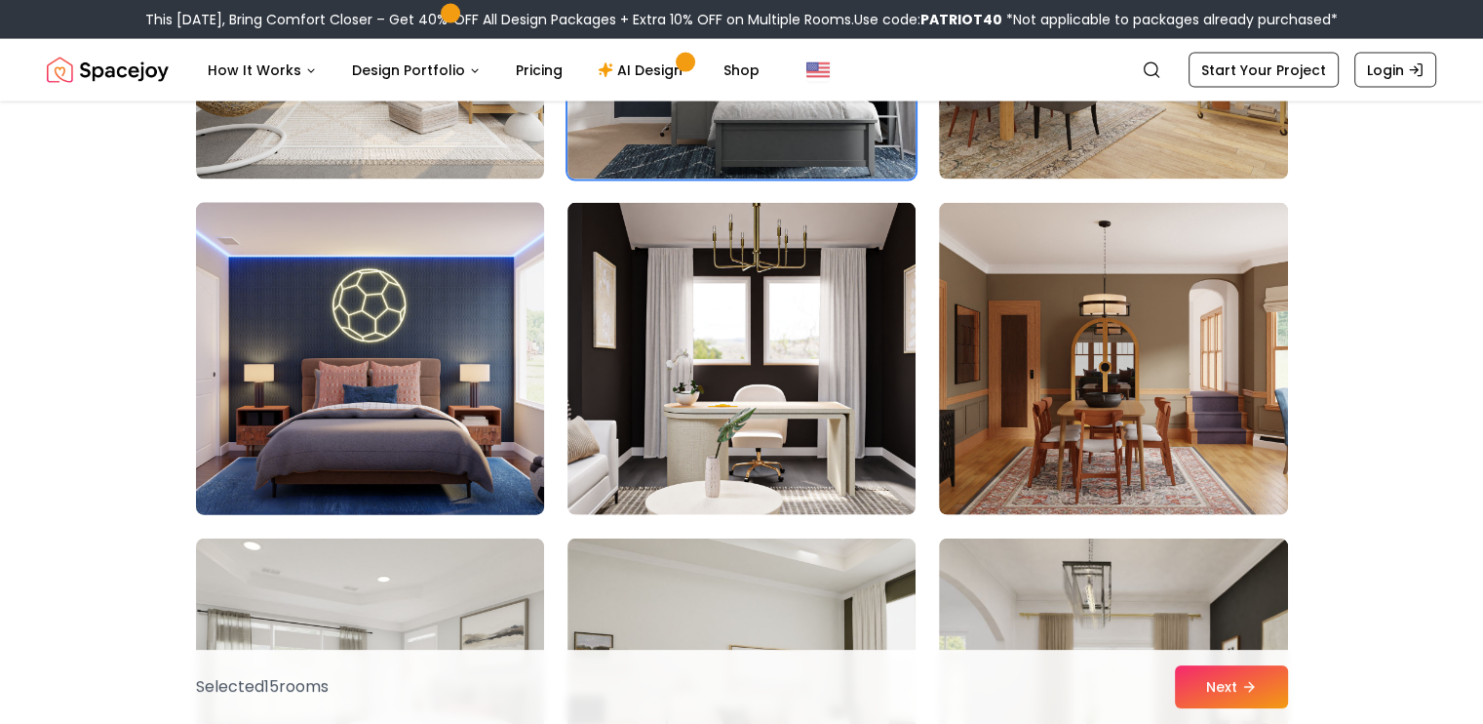
click at [432, 393] on img at bounding box center [370, 359] width 366 height 328
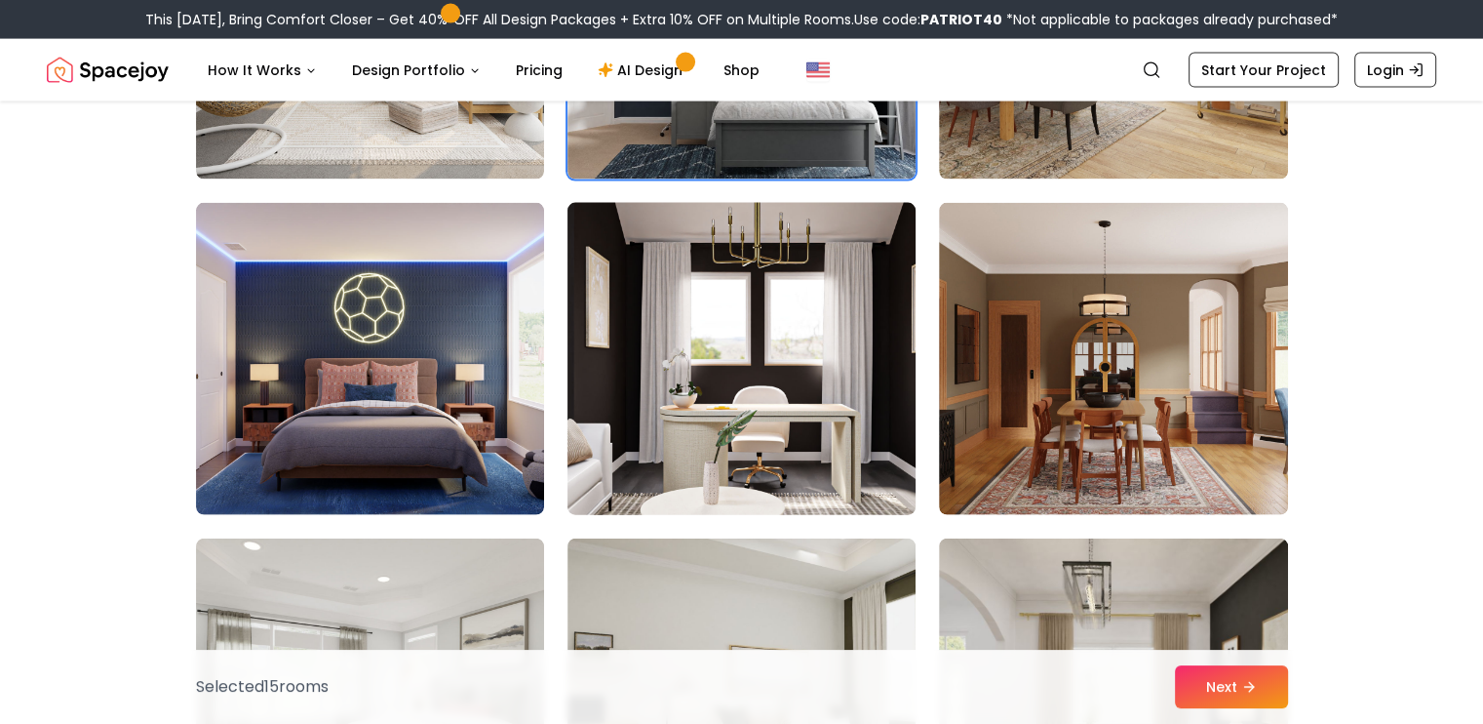
click at [623, 409] on img at bounding box center [742, 359] width 366 height 328
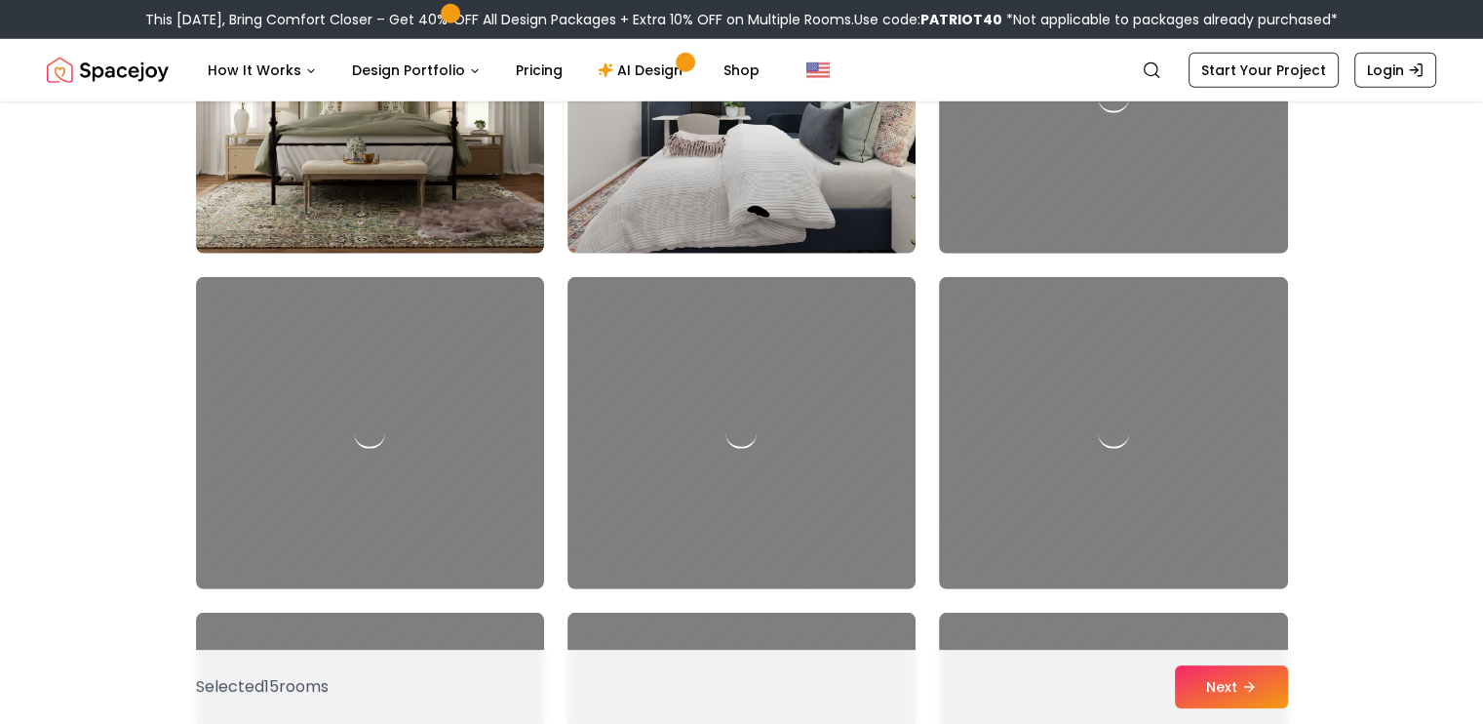
scroll to position [5727, 0]
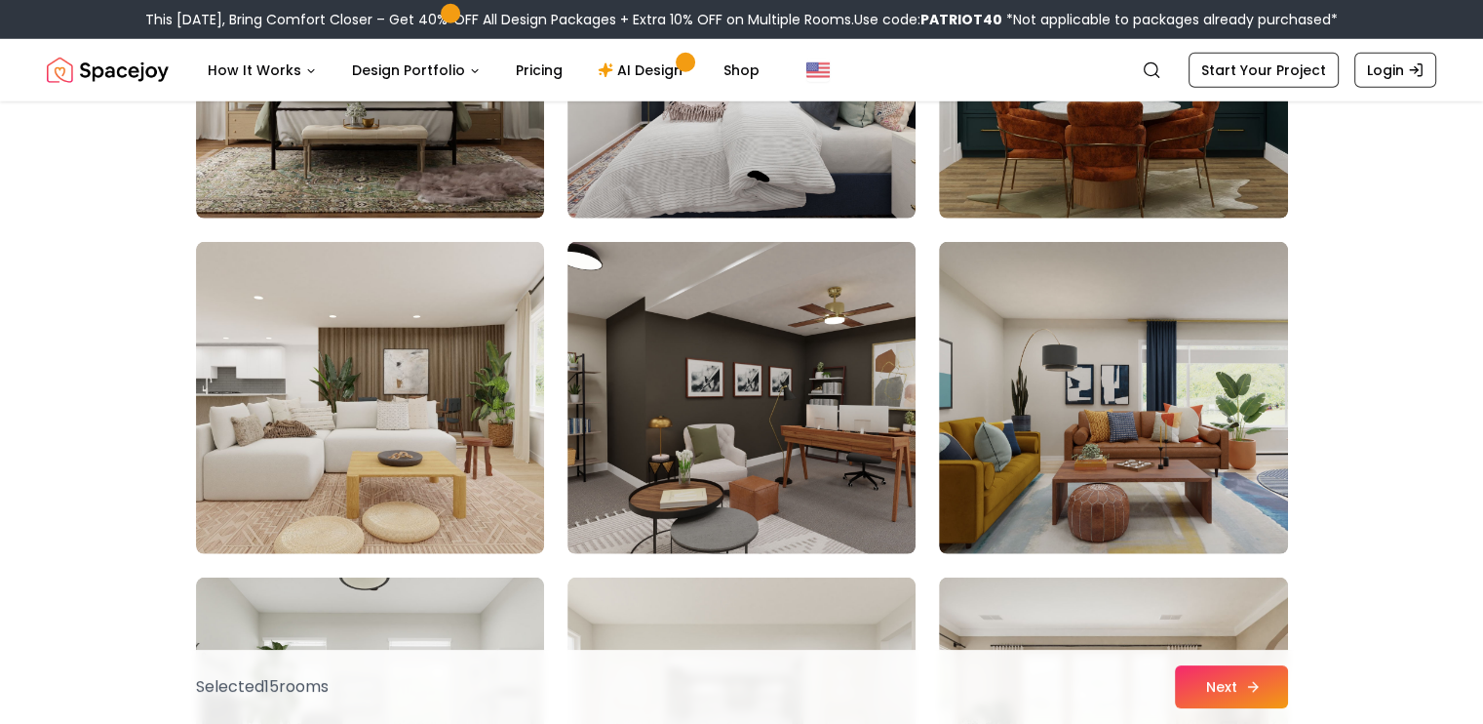
click at [1243, 689] on button "Next" at bounding box center [1231, 686] width 113 height 43
